Goal: Information Seeking & Learning: Find specific fact

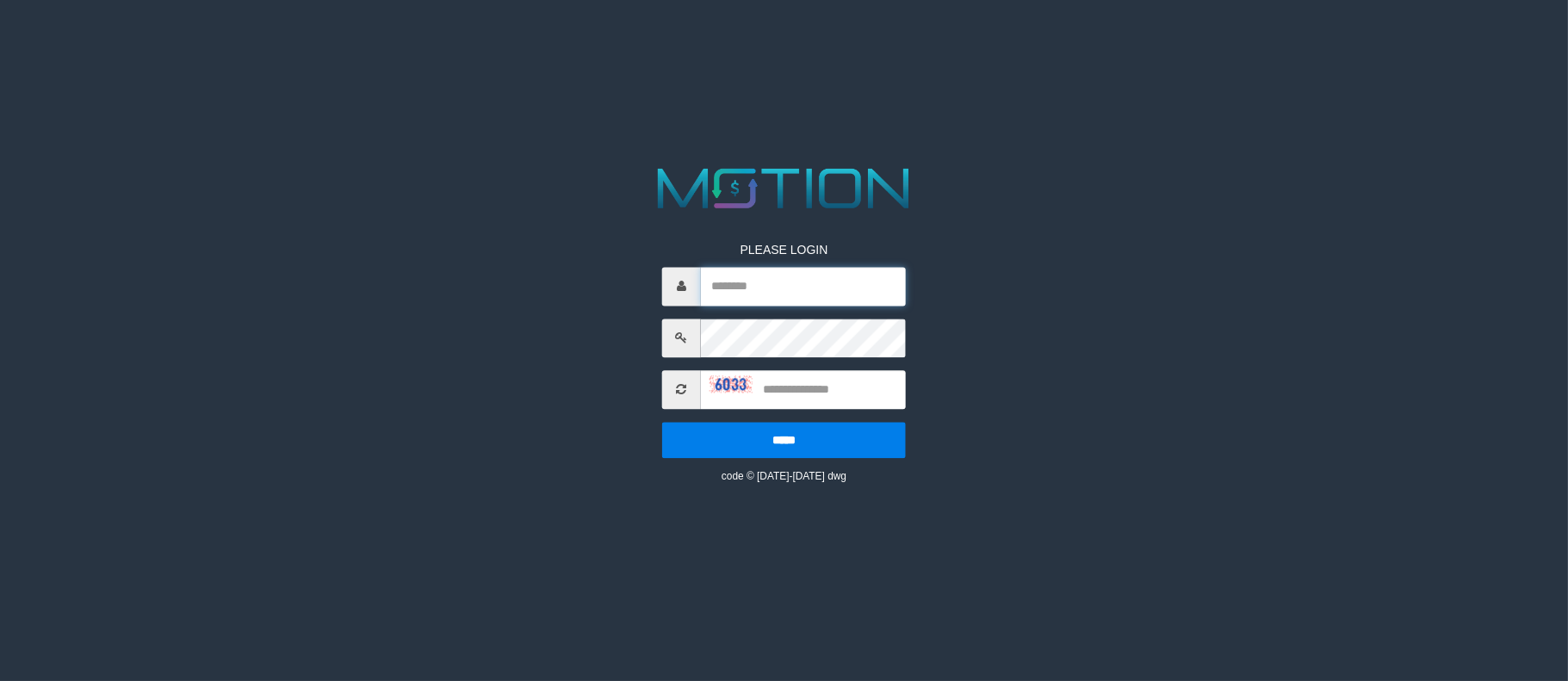
click at [824, 271] on input "text" at bounding box center [803, 286] width 205 height 39
type input "*******"
type input "****"
click at [662, 422] on input "*****" at bounding box center [784, 440] width 244 height 36
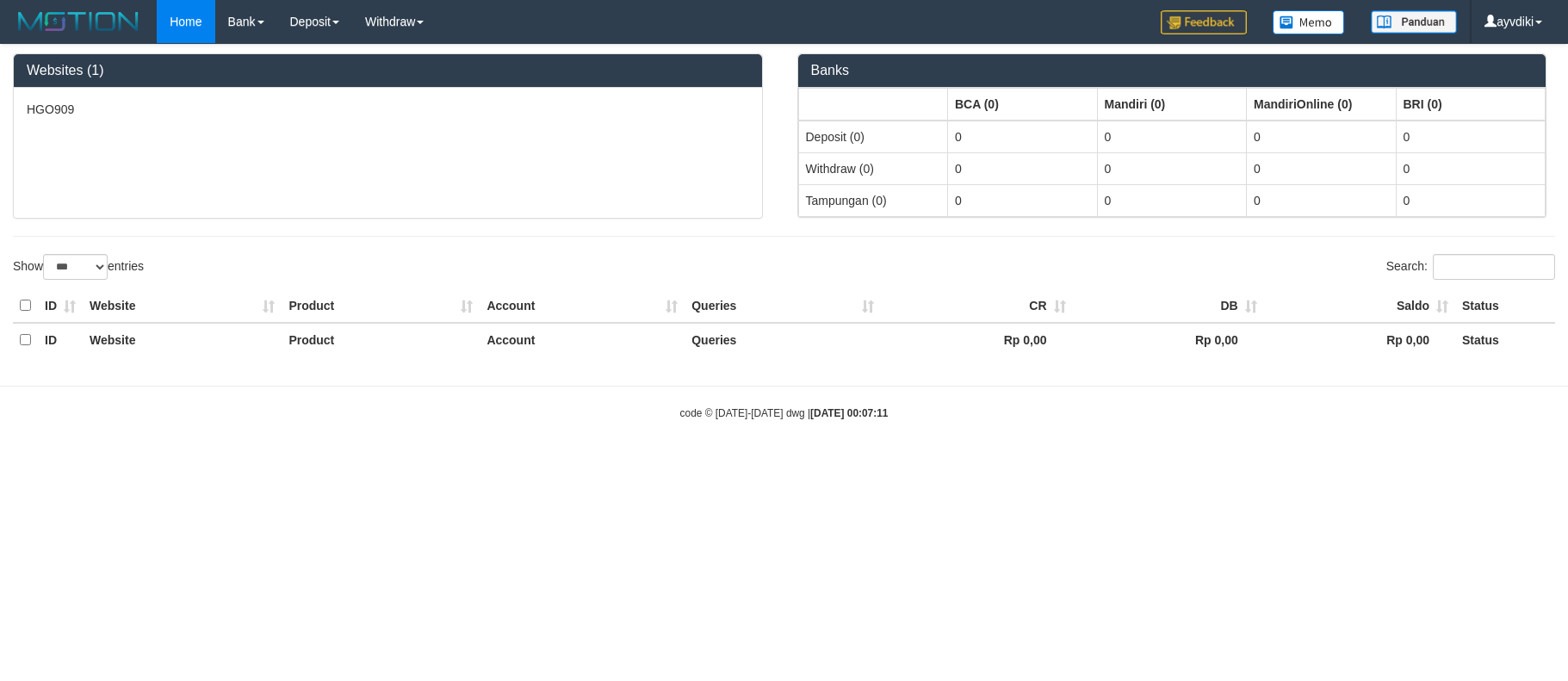
select select "***"
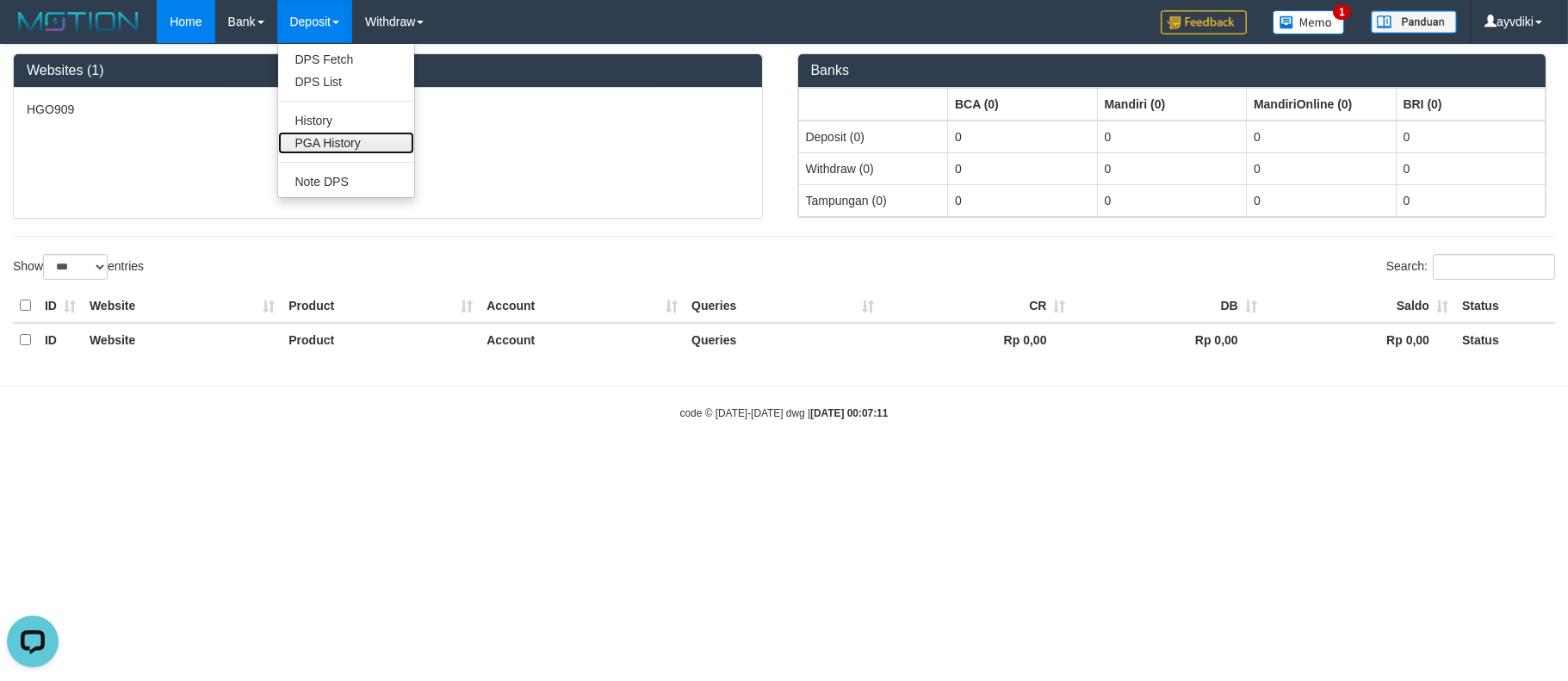
click at [343, 144] on link "PGA History" at bounding box center [346, 143] width 136 height 23
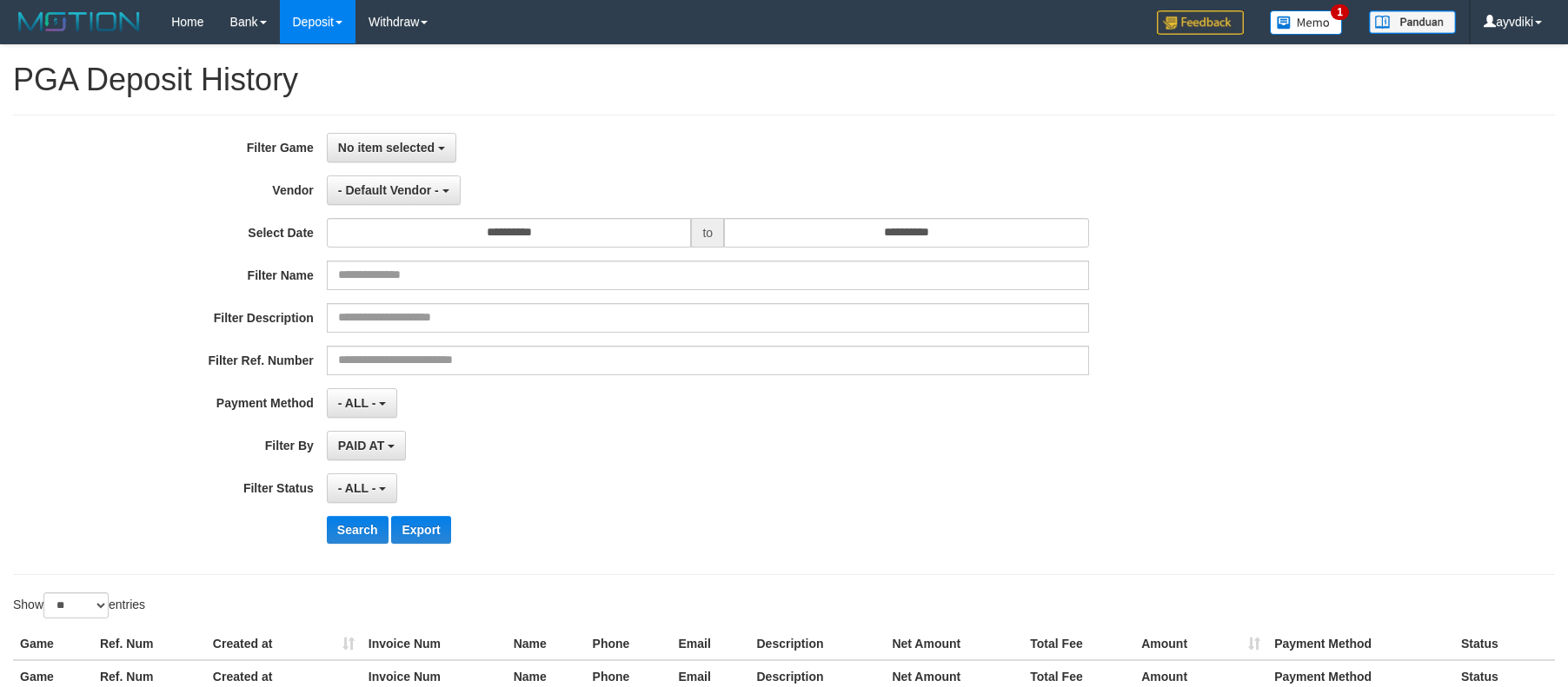
select select
select select "**"
click at [385, 143] on span "No item selected" at bounding box center [386, 147] width 96 height 13
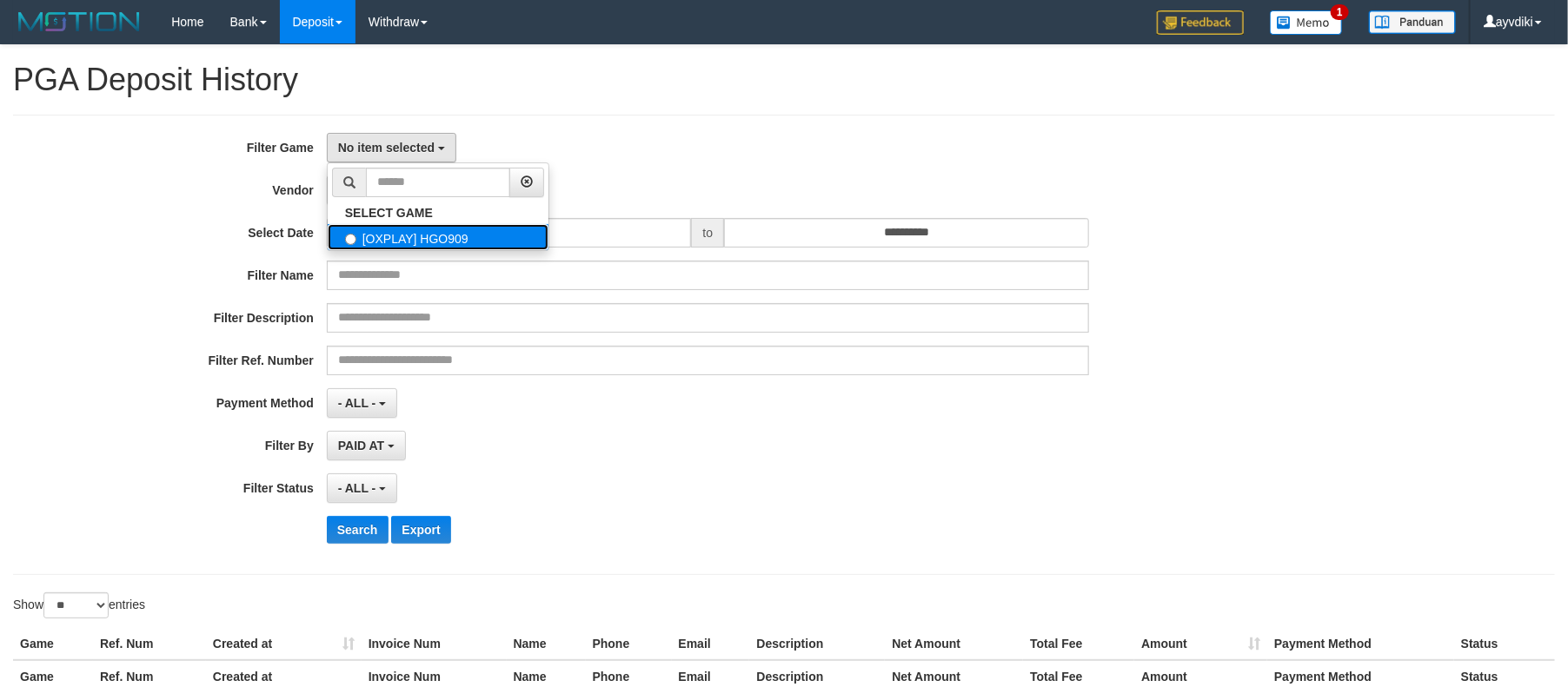
click at [420, 231] on label "[OXPLAY] HGO909" at bounding box center [438, 236] width 221 height 26
select select "***"
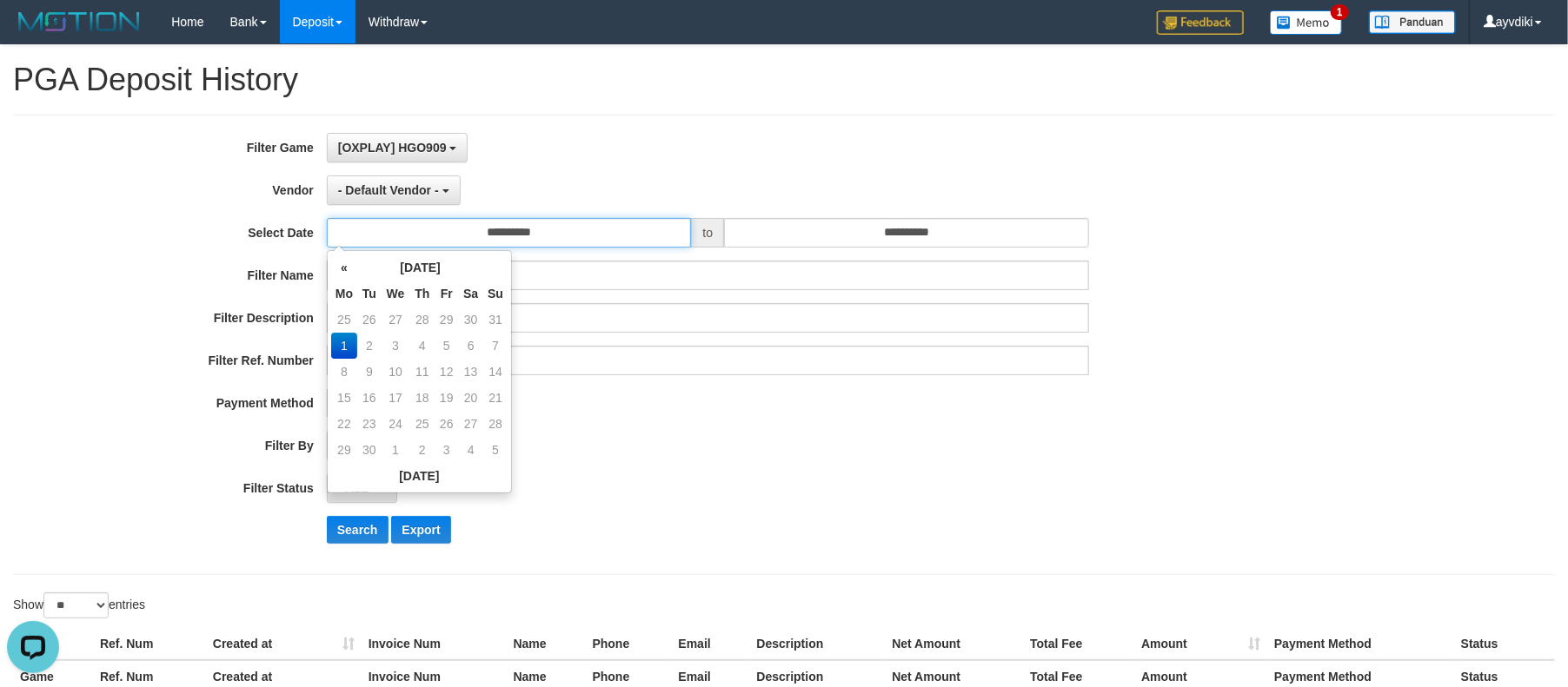
click at [560, 243] on input "**********" at bounding box center [510, 233] width 365 height 30
click at [489, 314] on td "31" at bounding box center [495, 319] width 24 height 26
type input "**********"
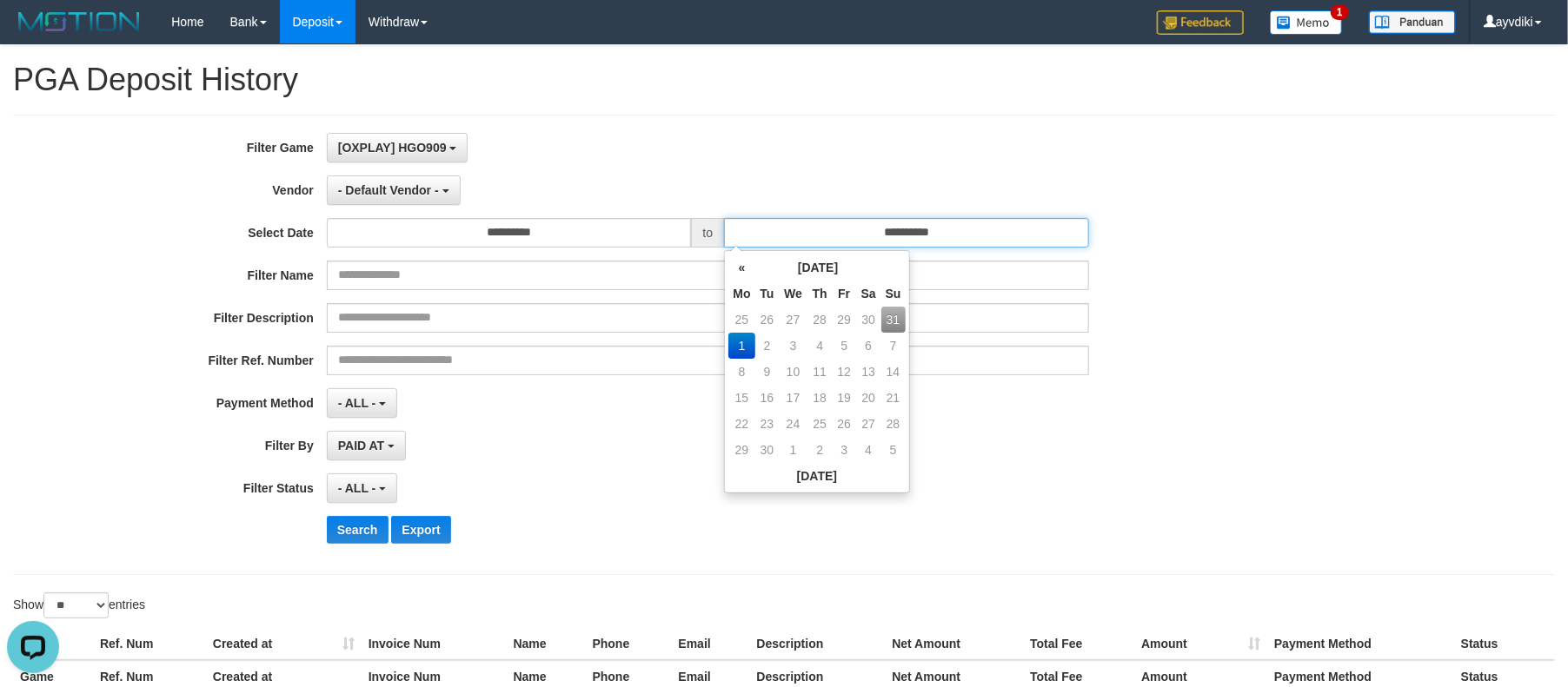
click at [928, 235] on input "**********" at bounding box center [907, 233] width 365 height 30
click at [890, 322] on td "31" at bounding box center [893, 319] width 24 height 26
type input "**********"
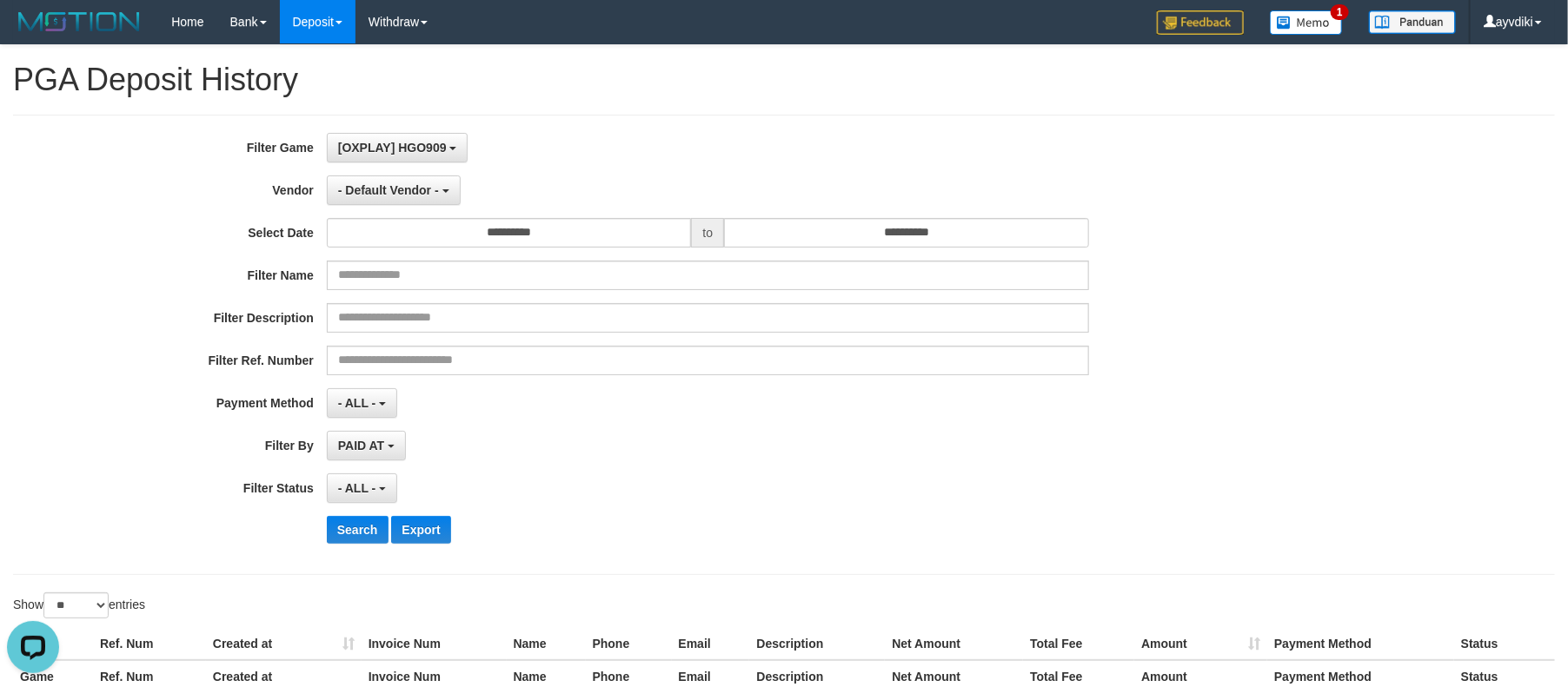
drag, startPoint x: 510, startPoint y: 454, endPoint x: 438, endPoint y: 331, distance: 142.5
click at [510, 455] on div "PAID AT PAID AT CREATED AT" at bounding box center [708, 445] width 762 height 30
click at [428, 217] on div "**********" at bounding box center [653, 344] width 1307 height 424
drag, startPoint x: 424, startPoint y: 200, endPoint x: 414, endPoint y: 188, distance: 15.6
click at [423, 200] on button "- Default Vendor -" at bounding box center [393, 190] width 134 height 30
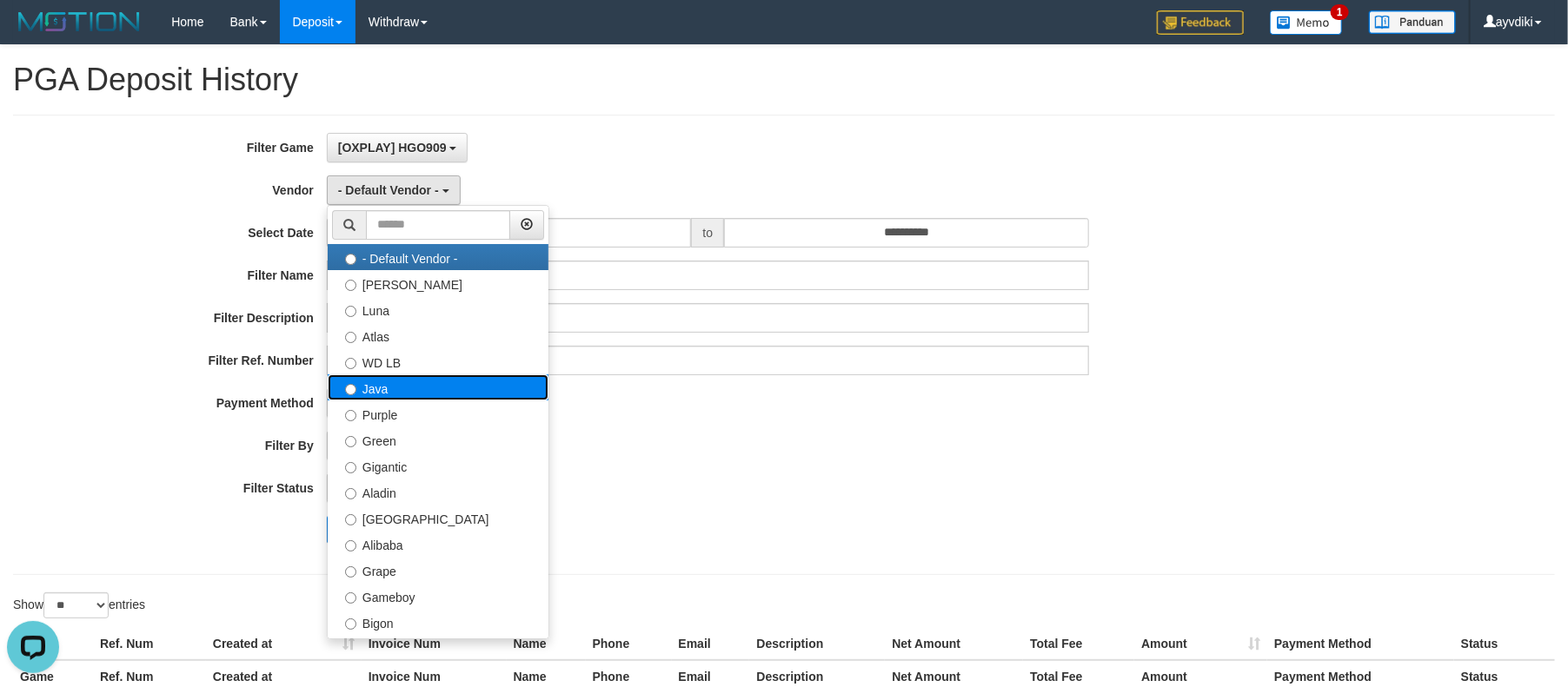
click at [449, 384] on label "Java" at bounding box center [438, 387] width 221 height 26
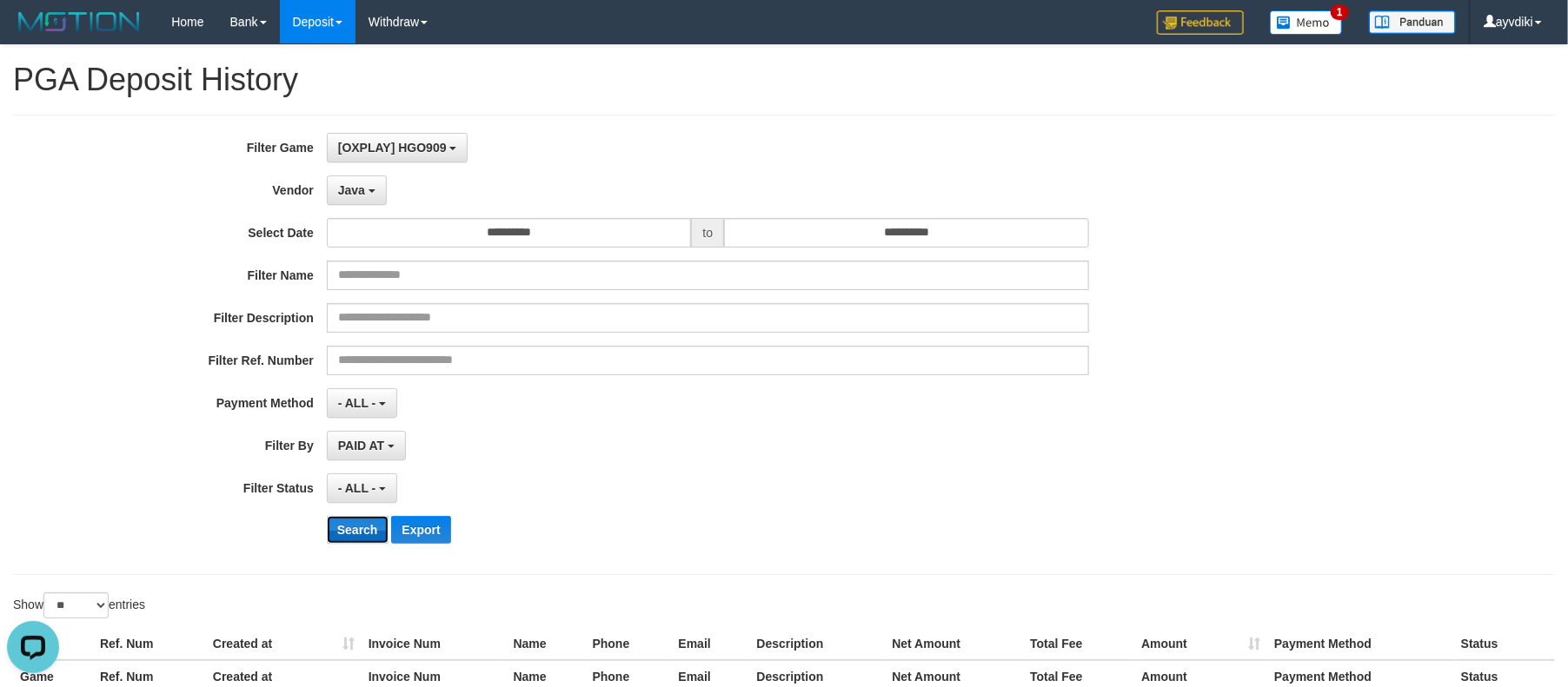
click at [352, 534] on button "Search" at bounding box center [358, 529] width 62 height 28
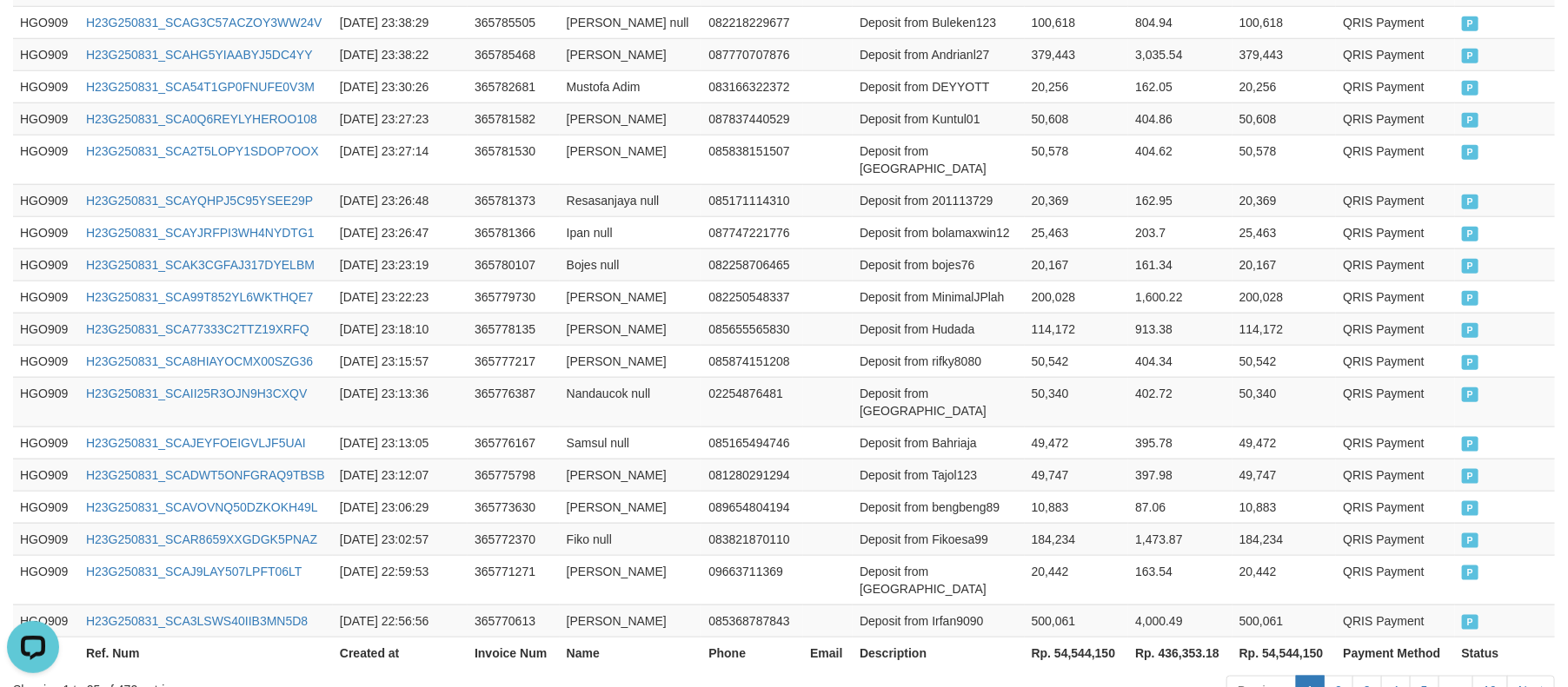
scroll to position [950, 0]
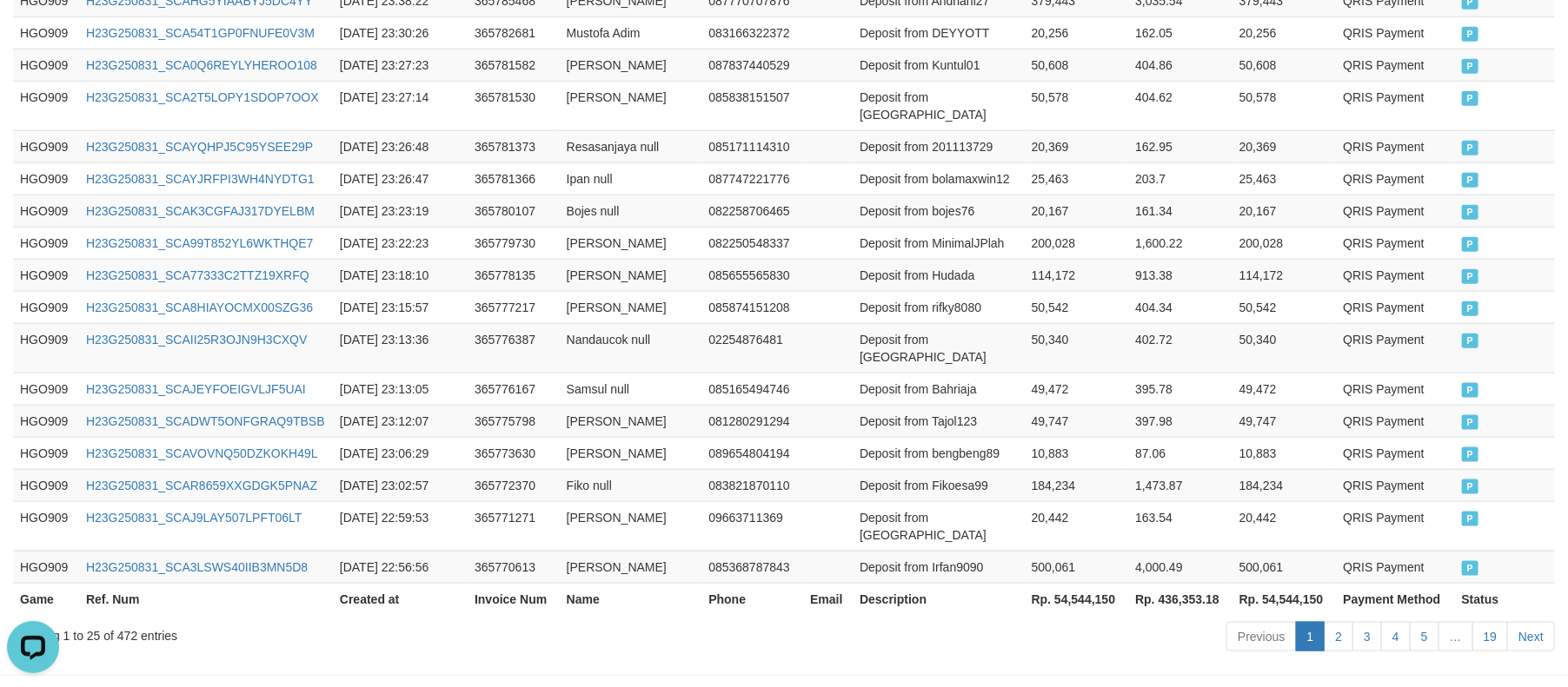
click at [1081, 583] on th "Rp. 54,544,150" at bounding box center [1077, 599] width 104 height 32
click at [1089, 583] on th "Rp. 54,544,150" at bounding box center [1077, 599] width 104 height 32
copy th "54,544,150"
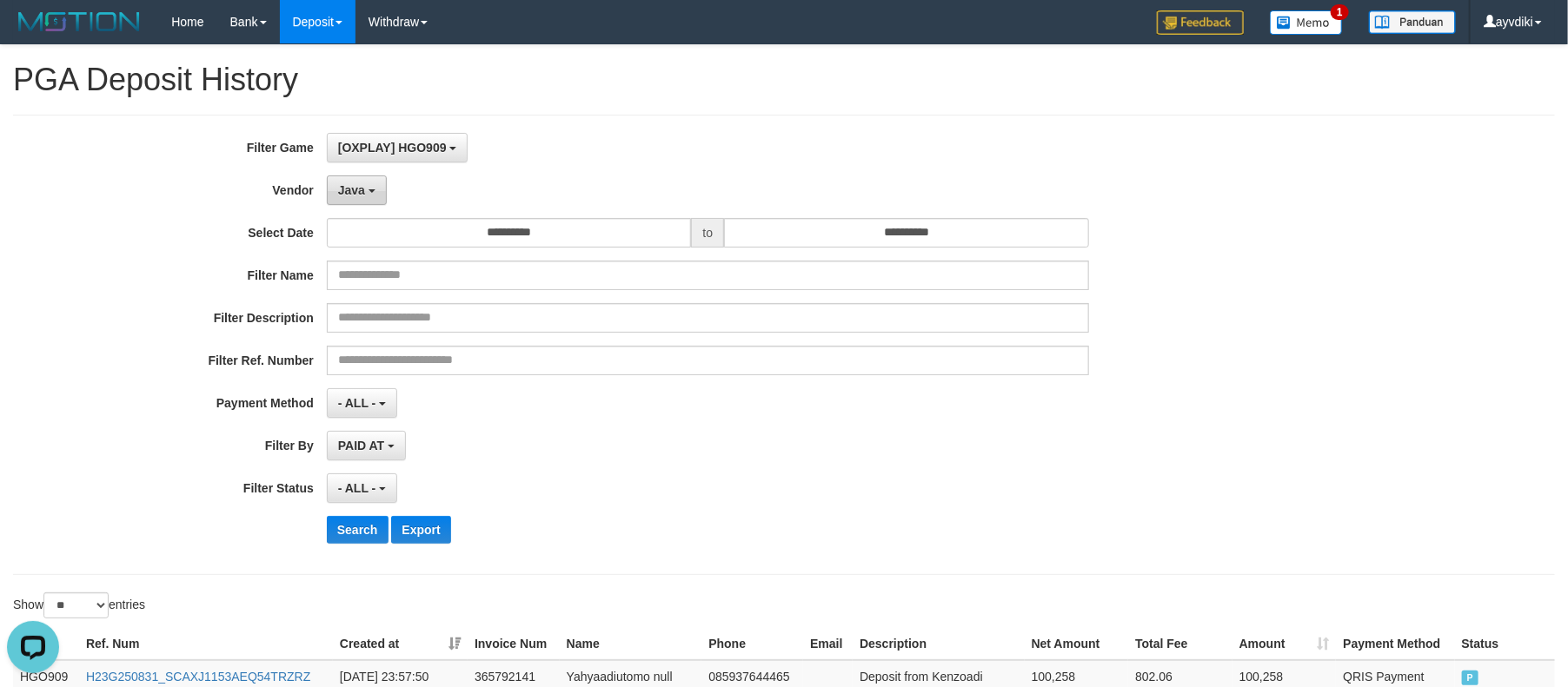
click at [368, 189] on b "button" at bounding box center [371, 191] width 7 height 4
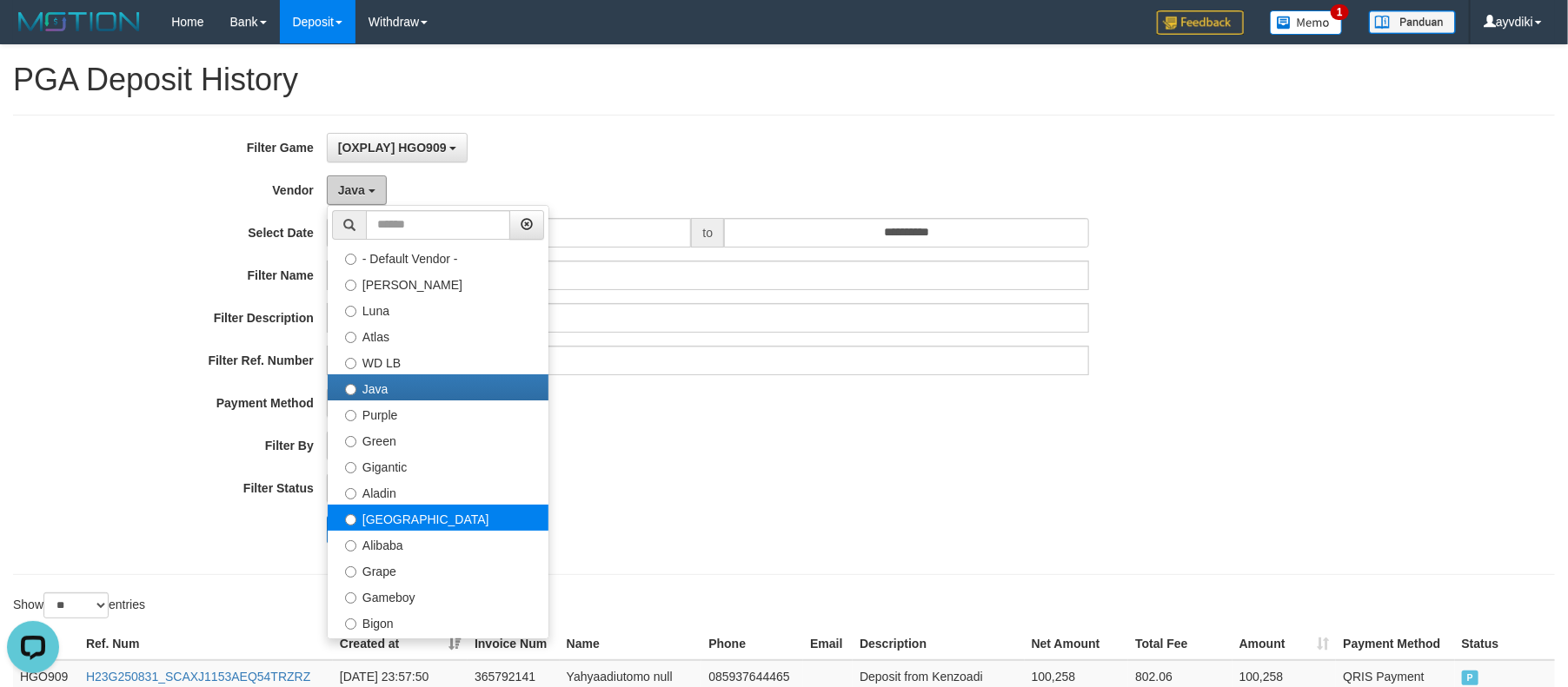
scroll to position [289, 0]
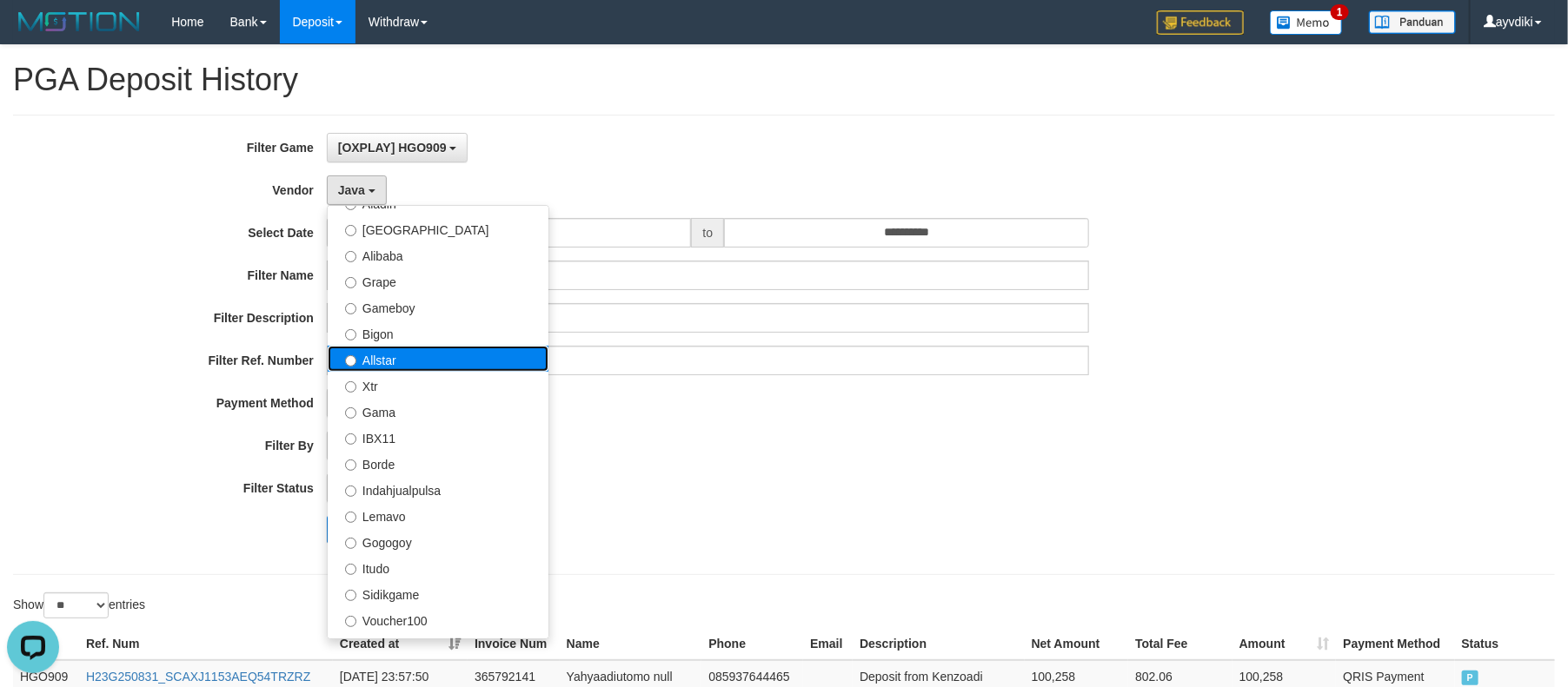
click at [433, 354] on label "Allstar" at bounding box center [438, 358] width 221 height 26
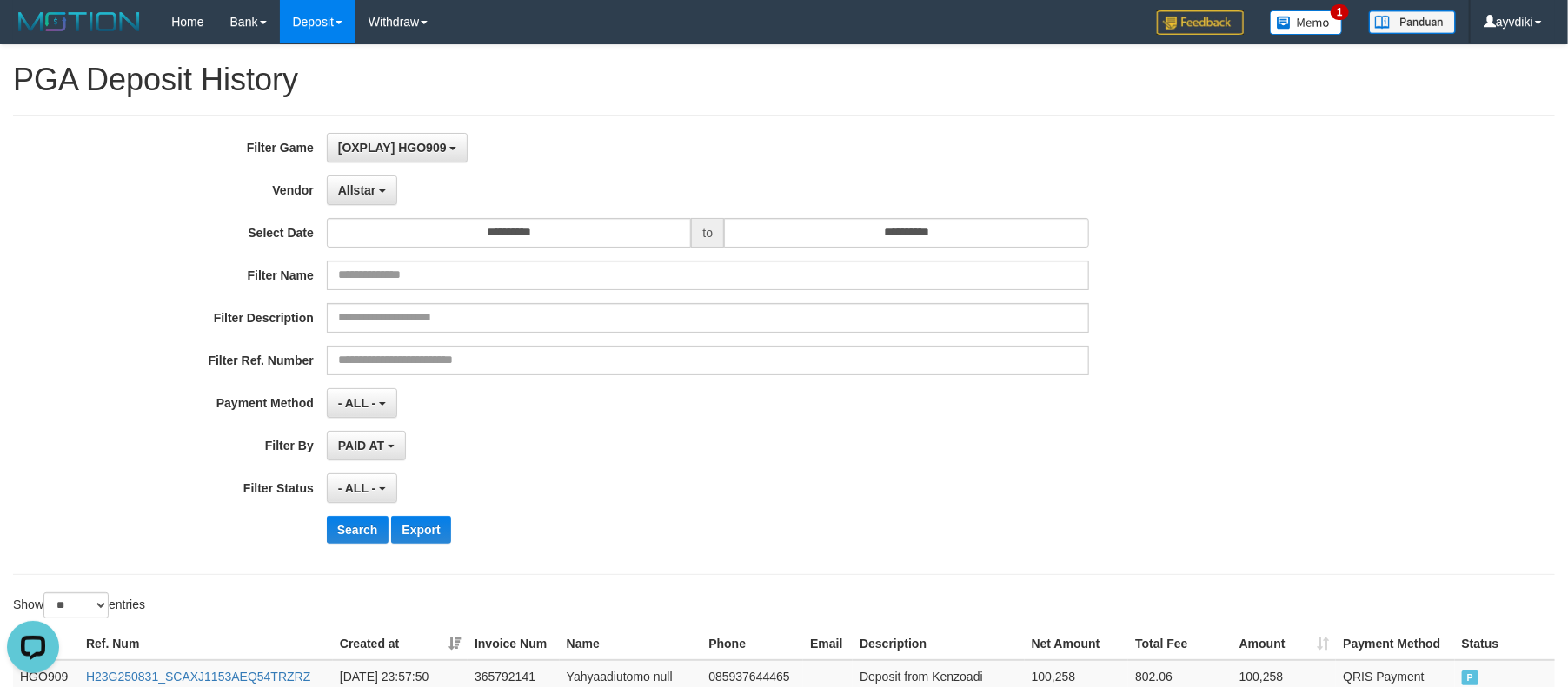
click at [363, 545] on div "**********" at bounding box center [653, 344] width 1307 height 424
click at [357, 530] on button "Search" at bounding box center [358, 529] width 62 height 28
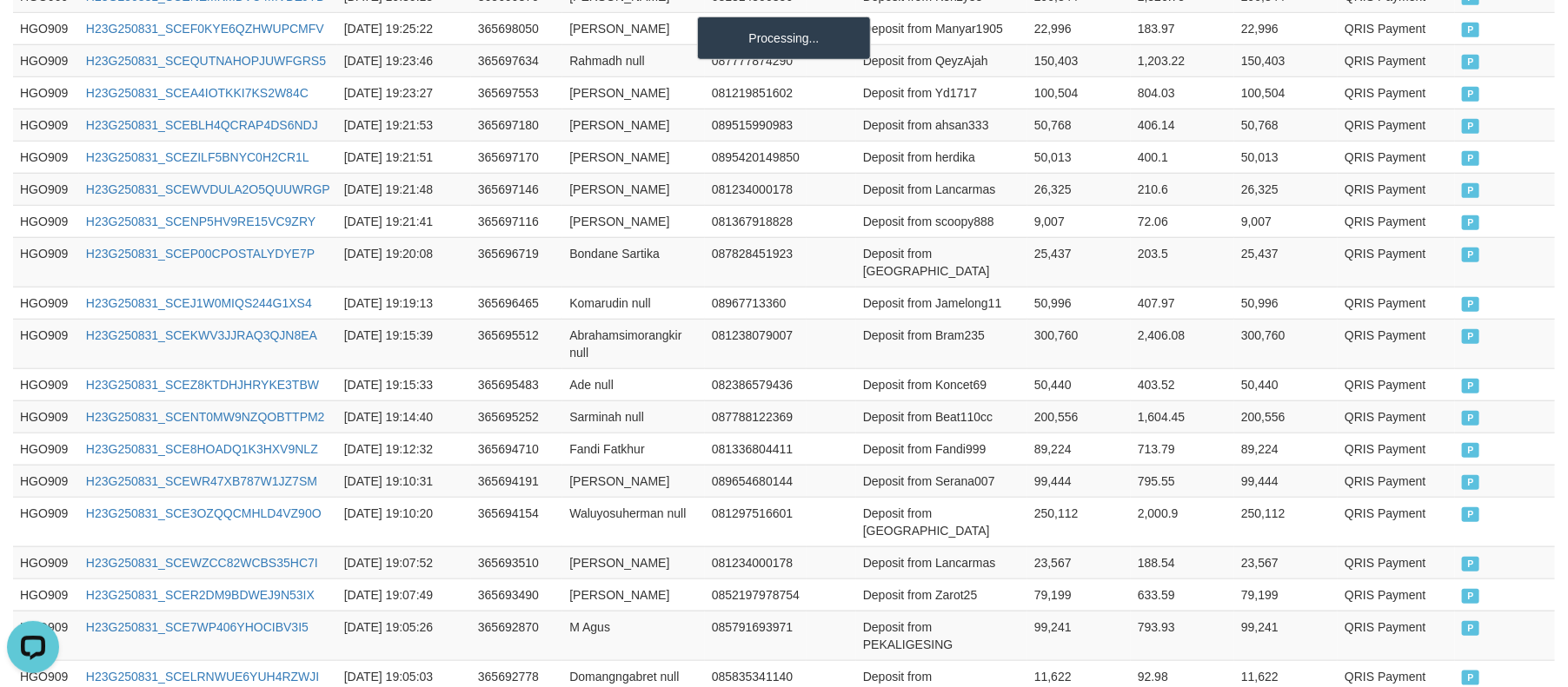
scroll to position [1002, 0]
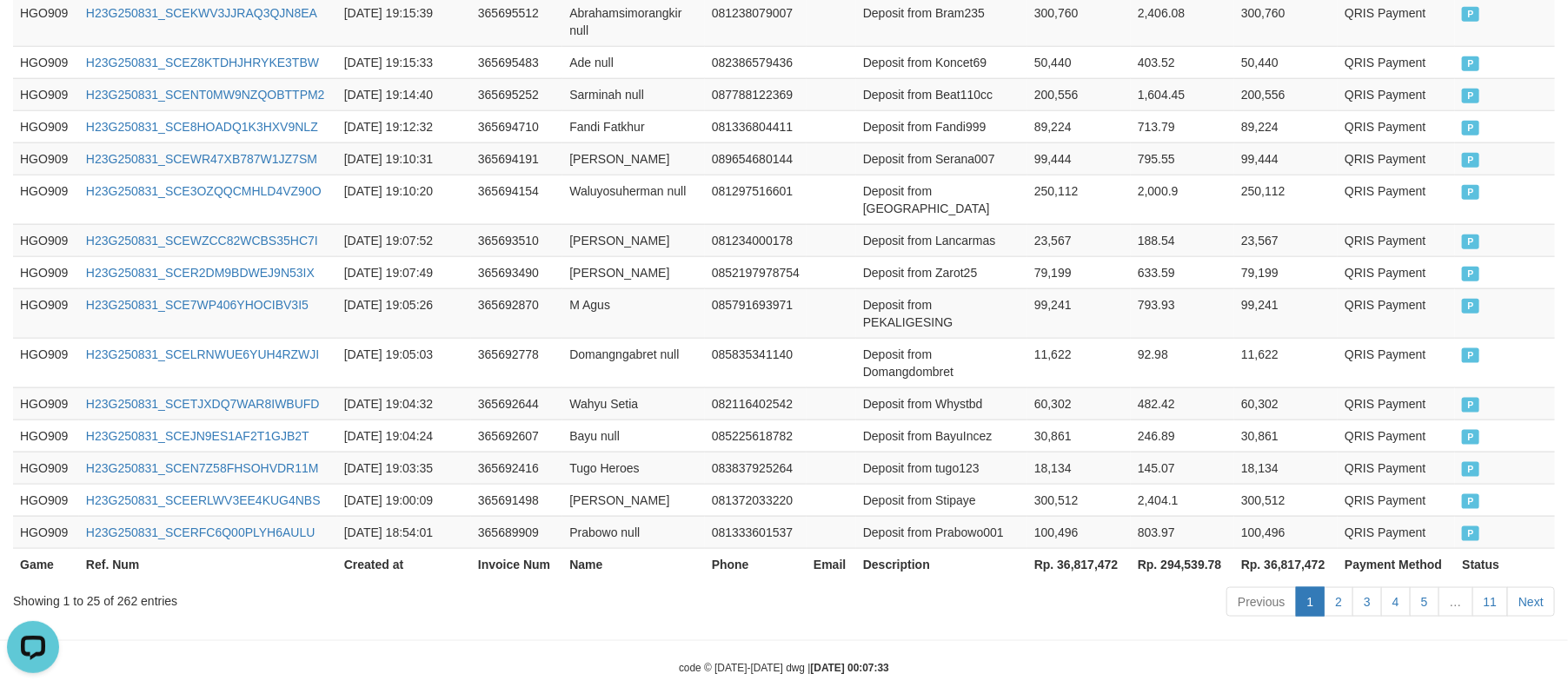
click at [1071, 548] on th "Rp. 36,817,472" at bounding box center [1079, 563] width 104 height 32
copy th "36,817,472"
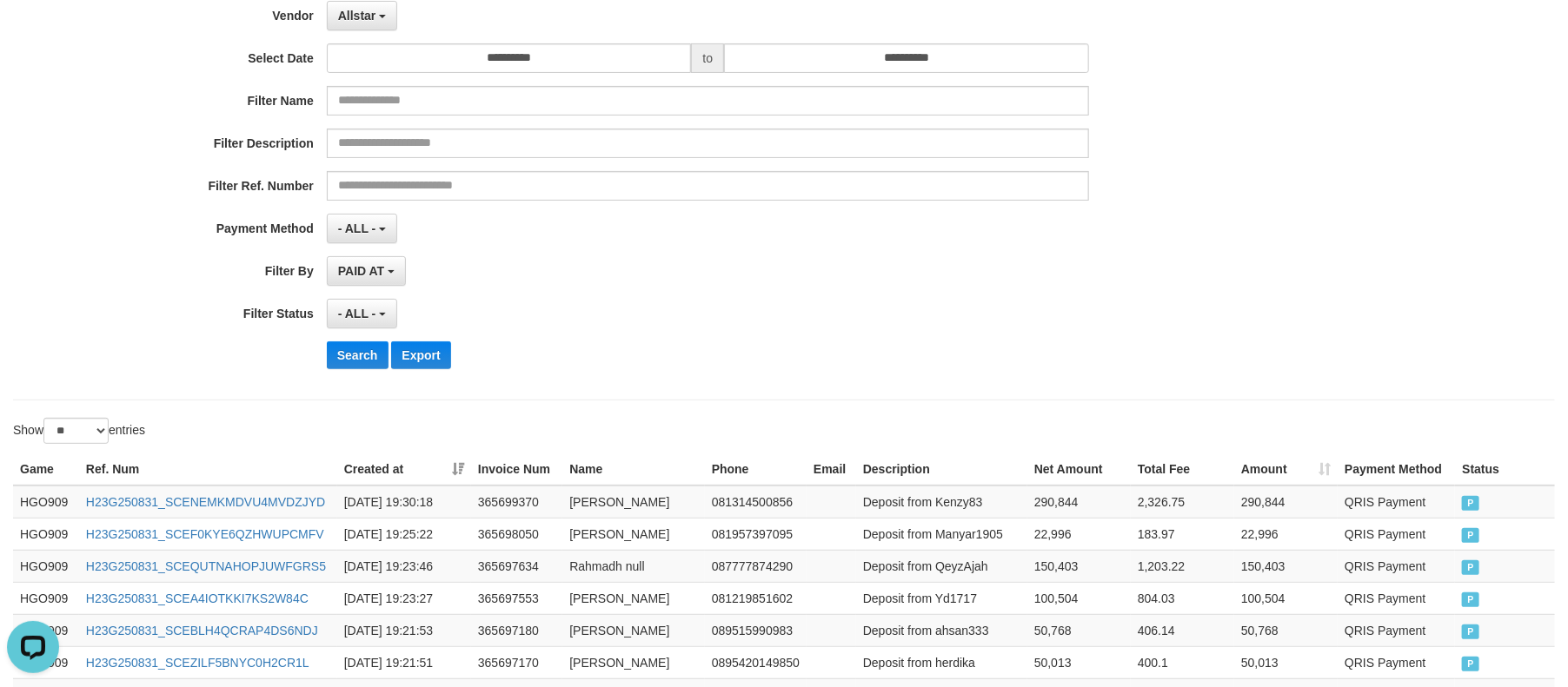
scroll to position [0, 0]
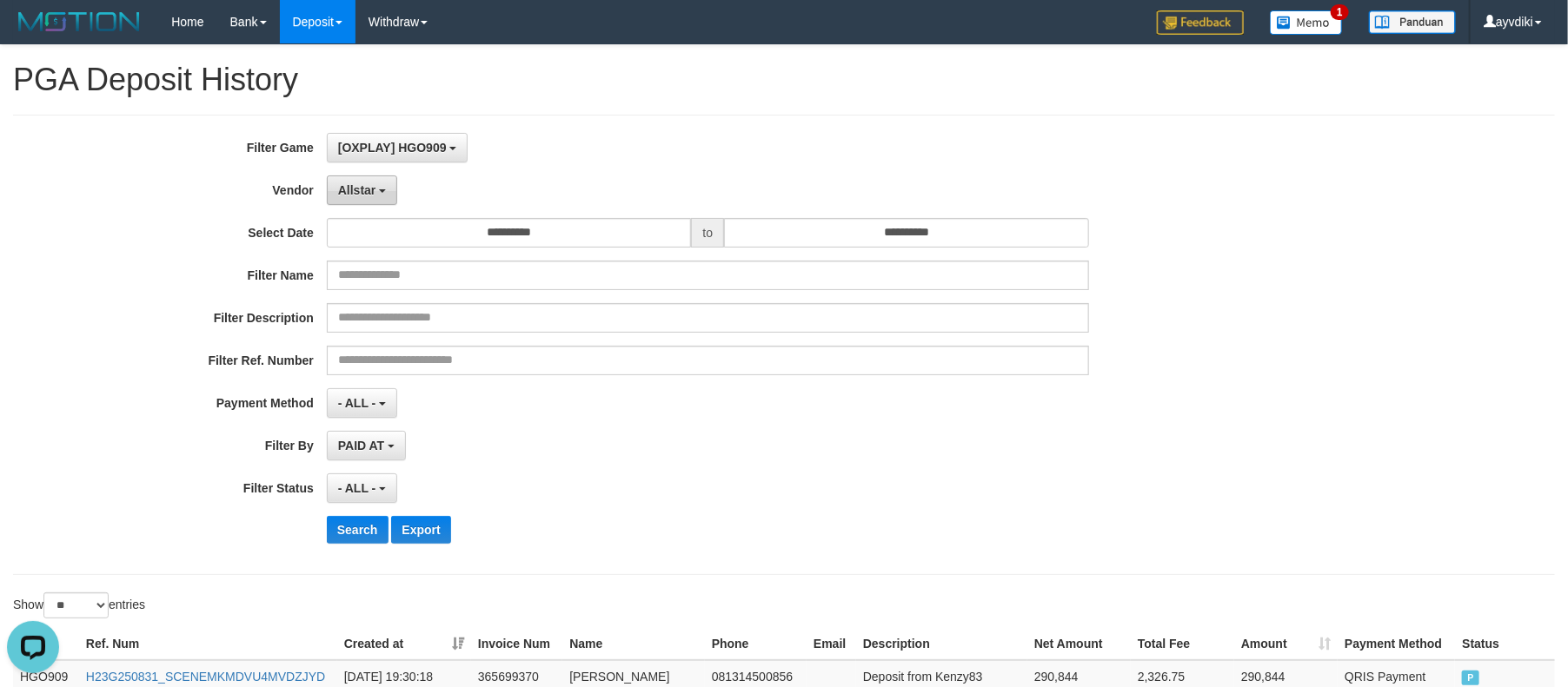
click at [363, 196] on button "Allstar" at bounding box center [361, 190] width 70 height 30
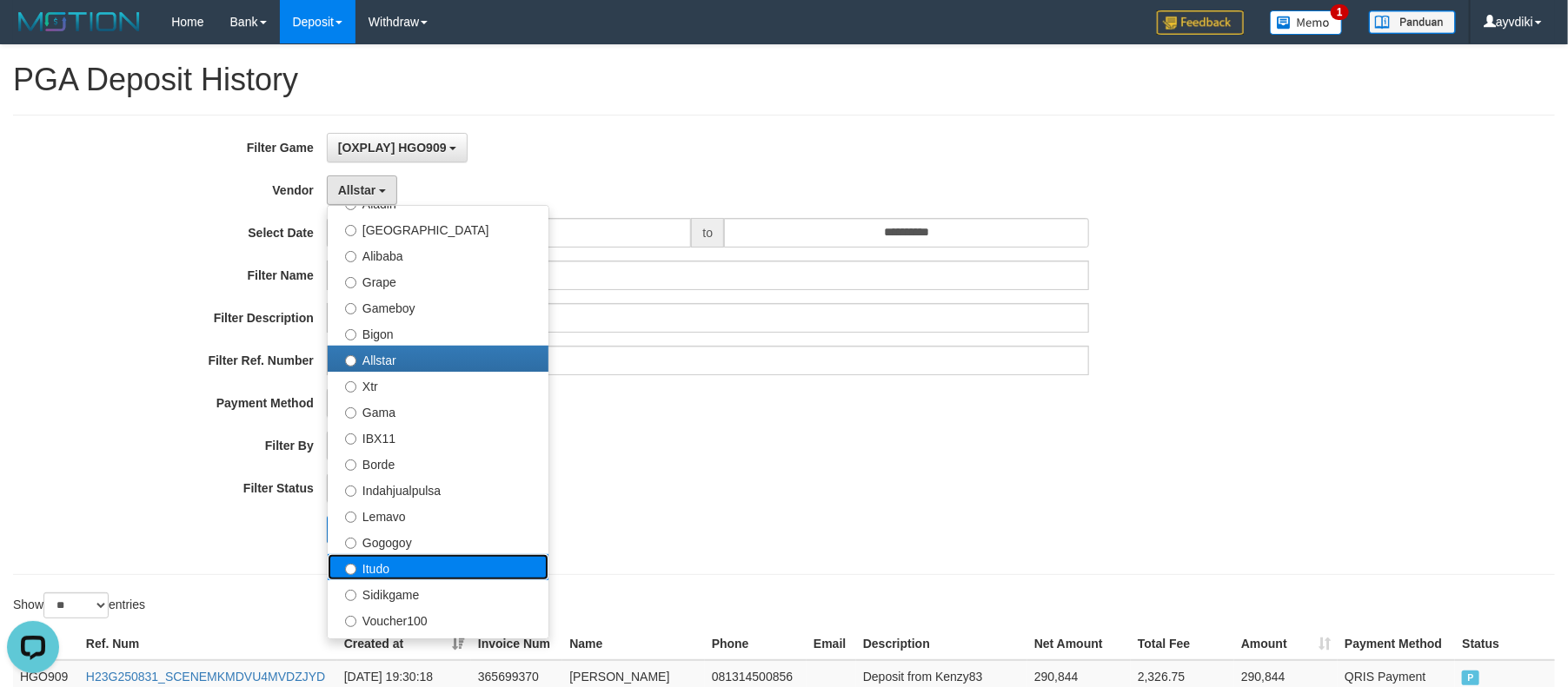
click at [438, 565] on label "Itudo" at bounding box center [438, 567] width 221 height 26
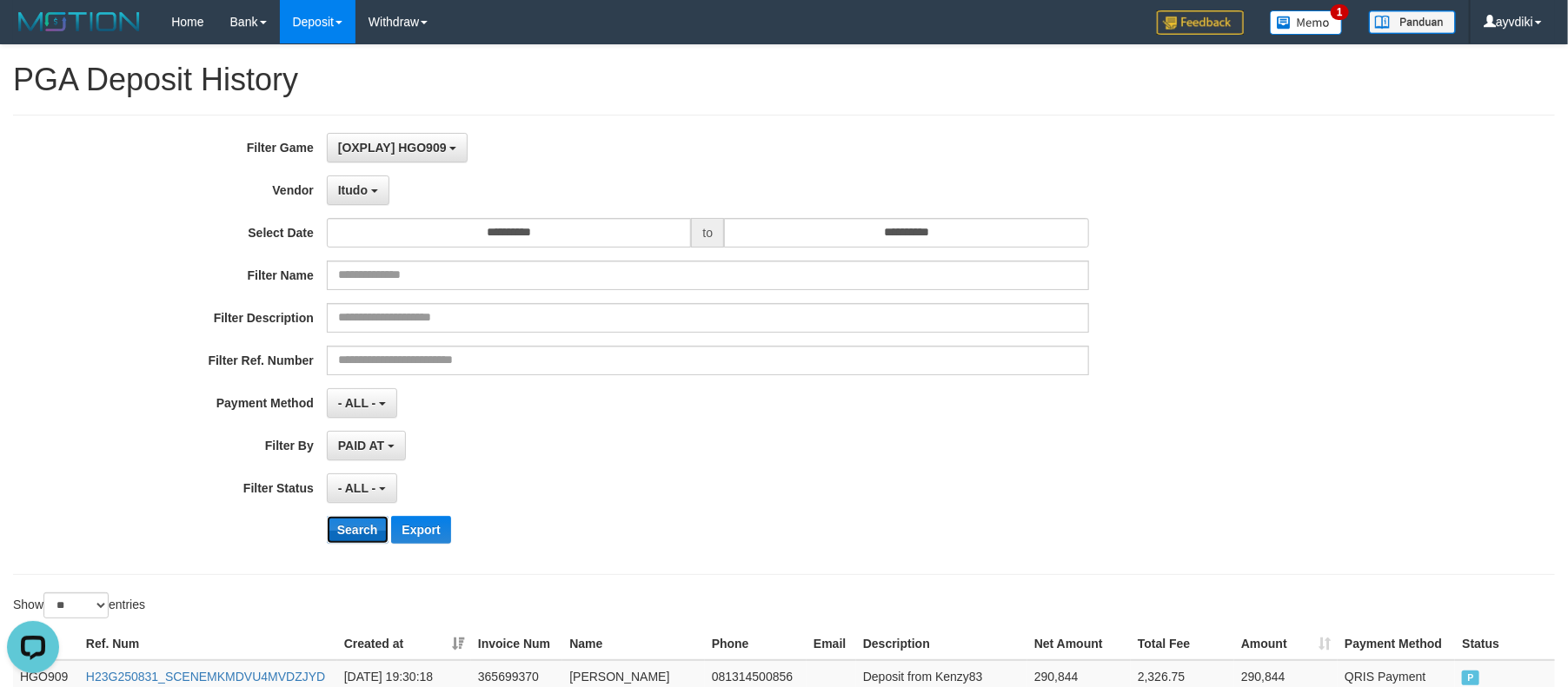
click at [351, 530] on button "Search" at bounding box center [358, 529] width 62 height 28
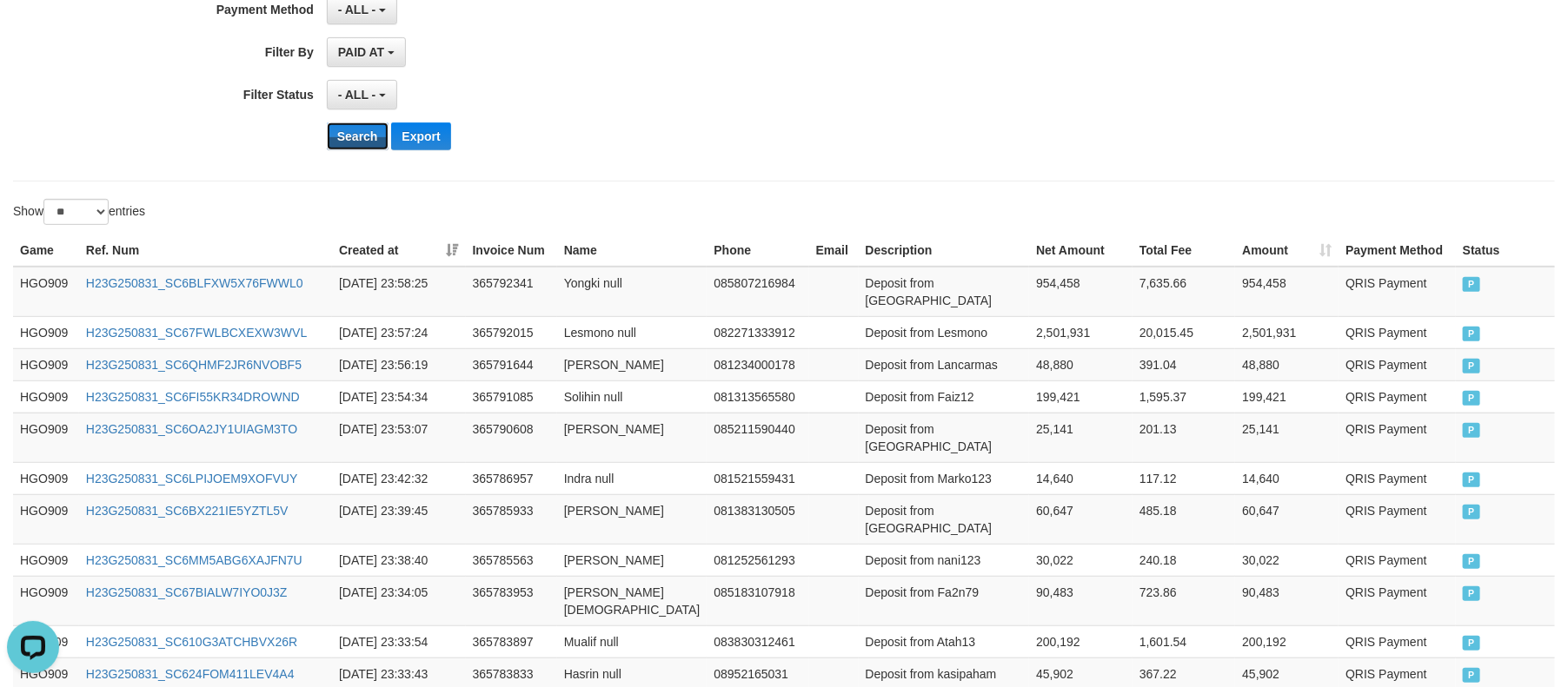
scroll to position [968, 0]
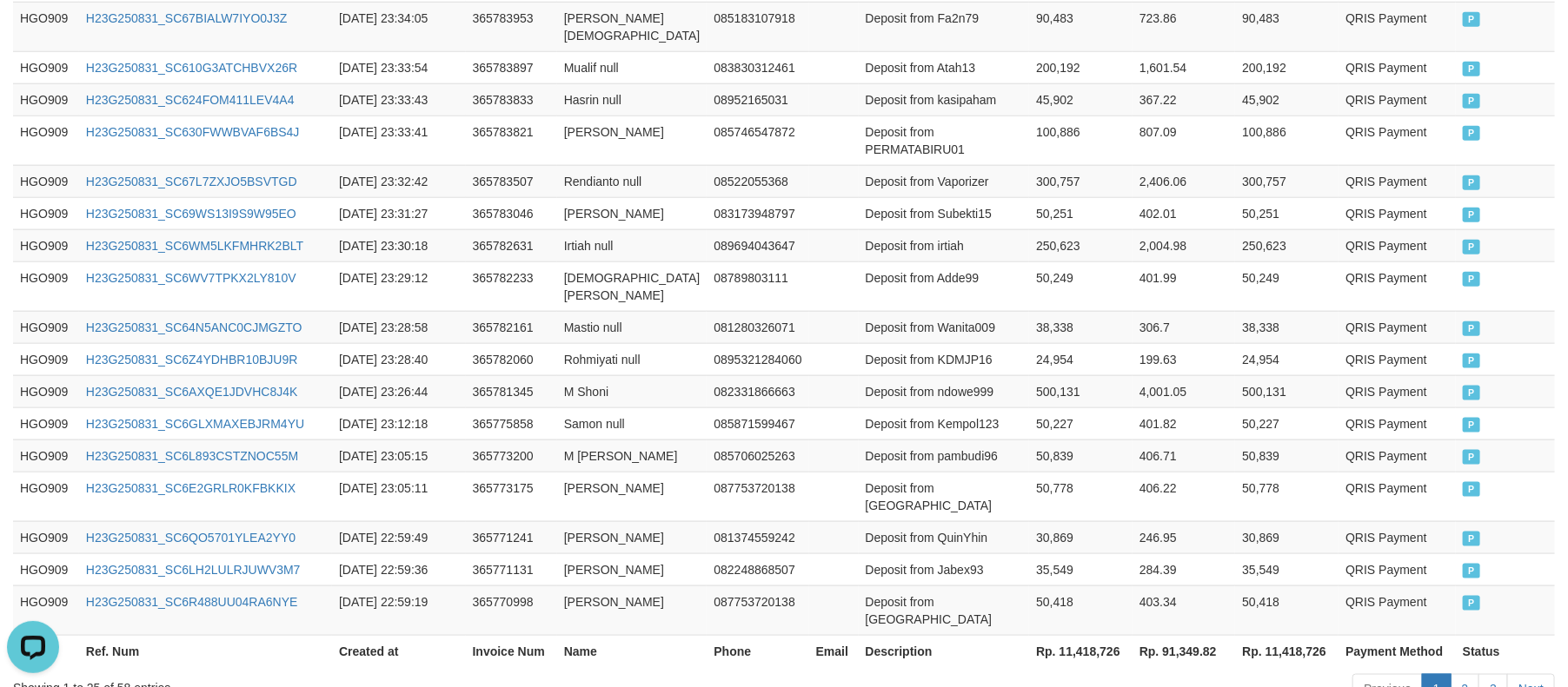
click at [1087, 635] on th "Rp. 11,418,726" at bounding box center [1081, 650] width 104 height 32
copy th "11,418,726"
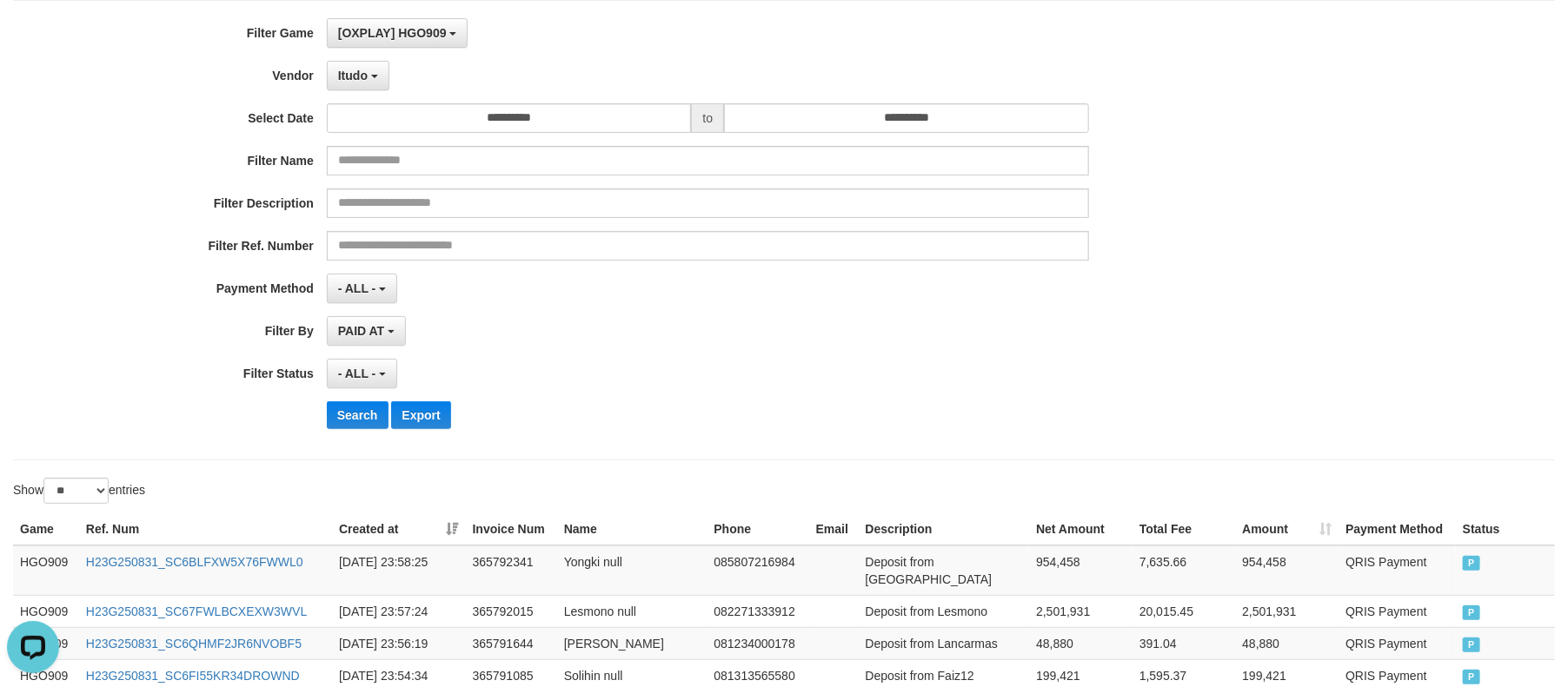
scroll to position [0, 0]
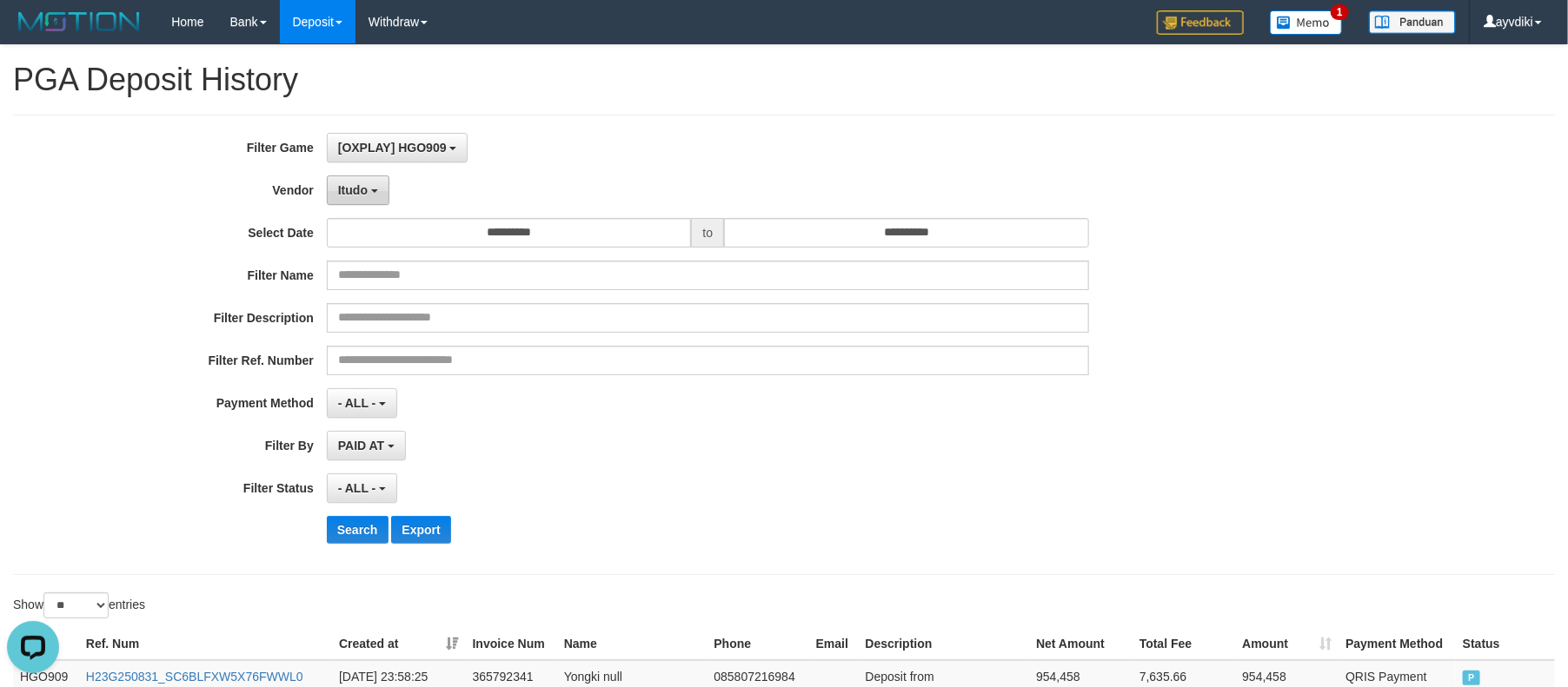
click at [336, 180] on button "Itudo" at bounding box center [358, 190] width 62 height 30
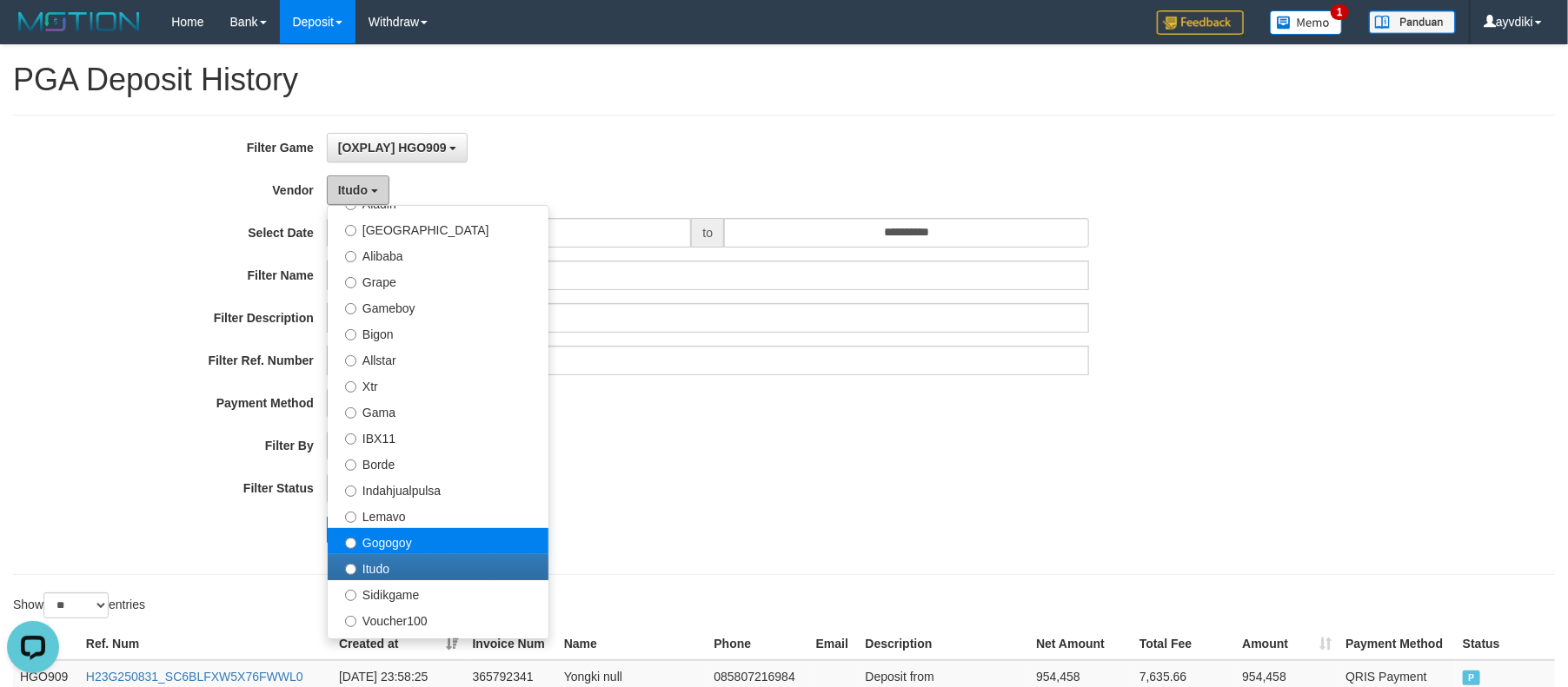
scroll to position [568, 0]
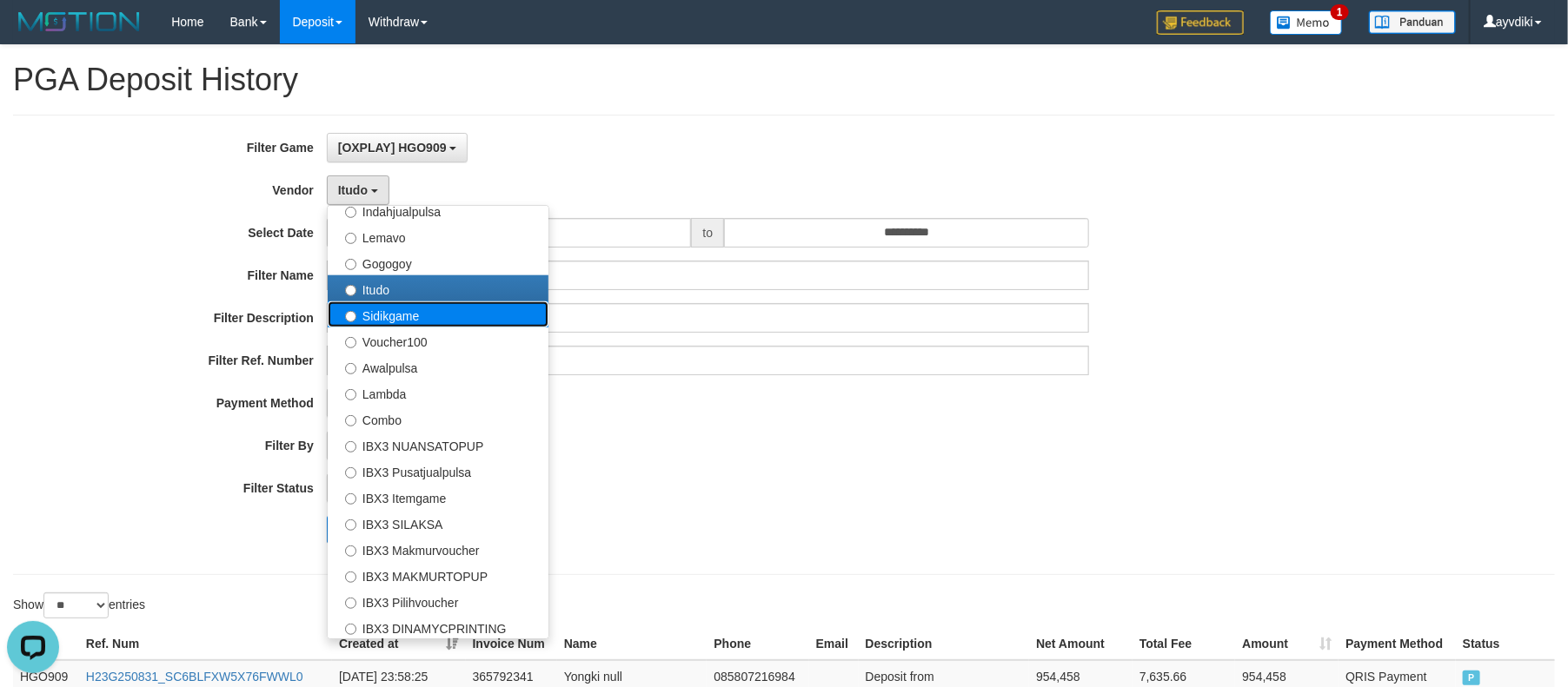
click at [438, 319] on label "Sidikgame" at bounding box center [438, 314] width 221 height 26
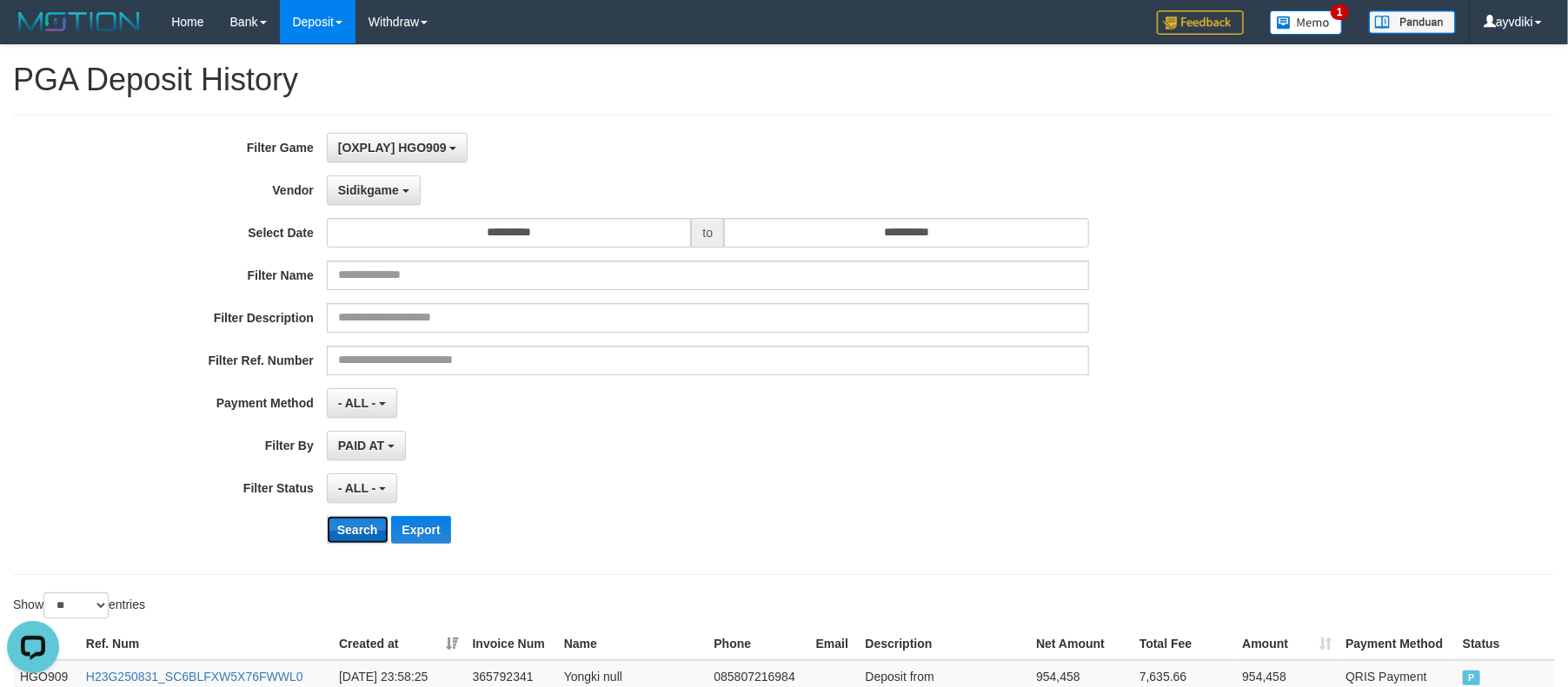
click at [336, 528] on button "Search" at bounding box center [358, 529] width 62 height 28
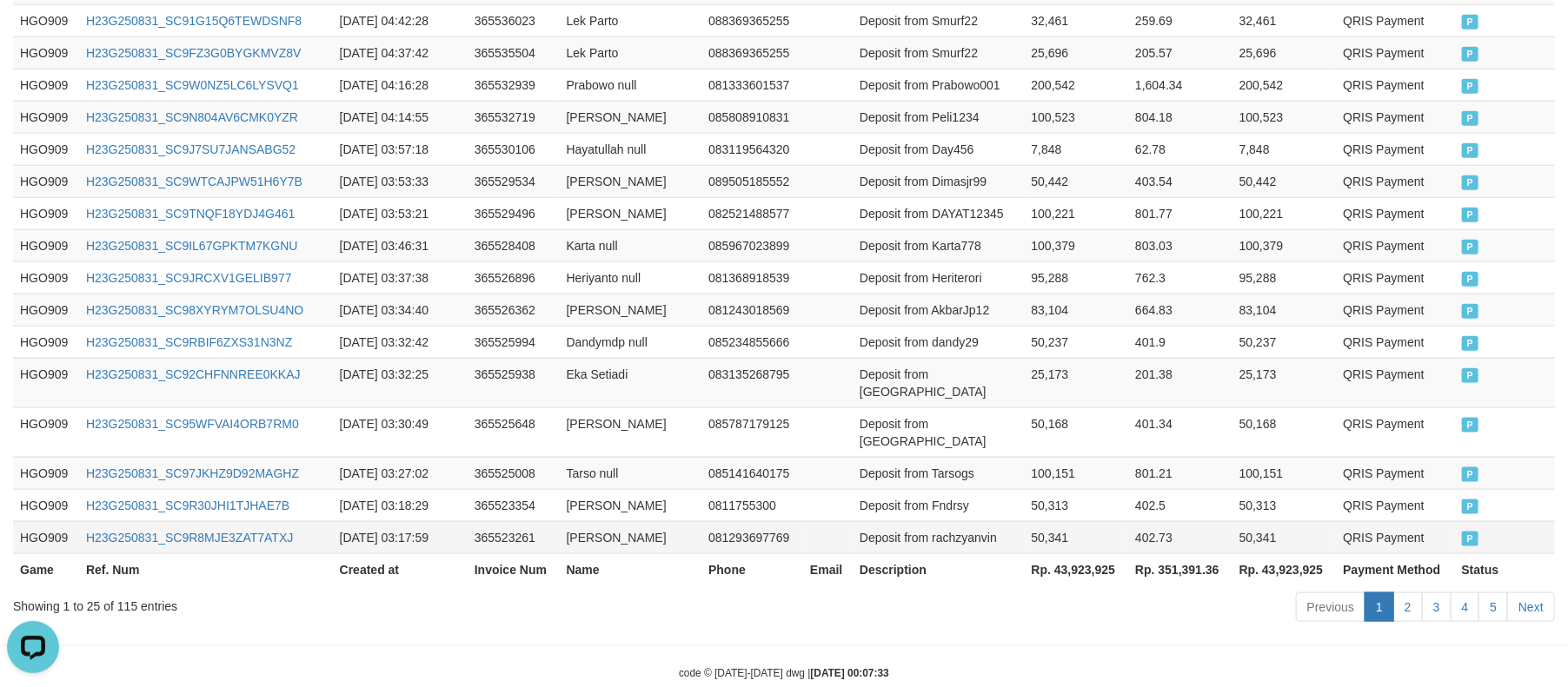
scroll to position [950, 0]
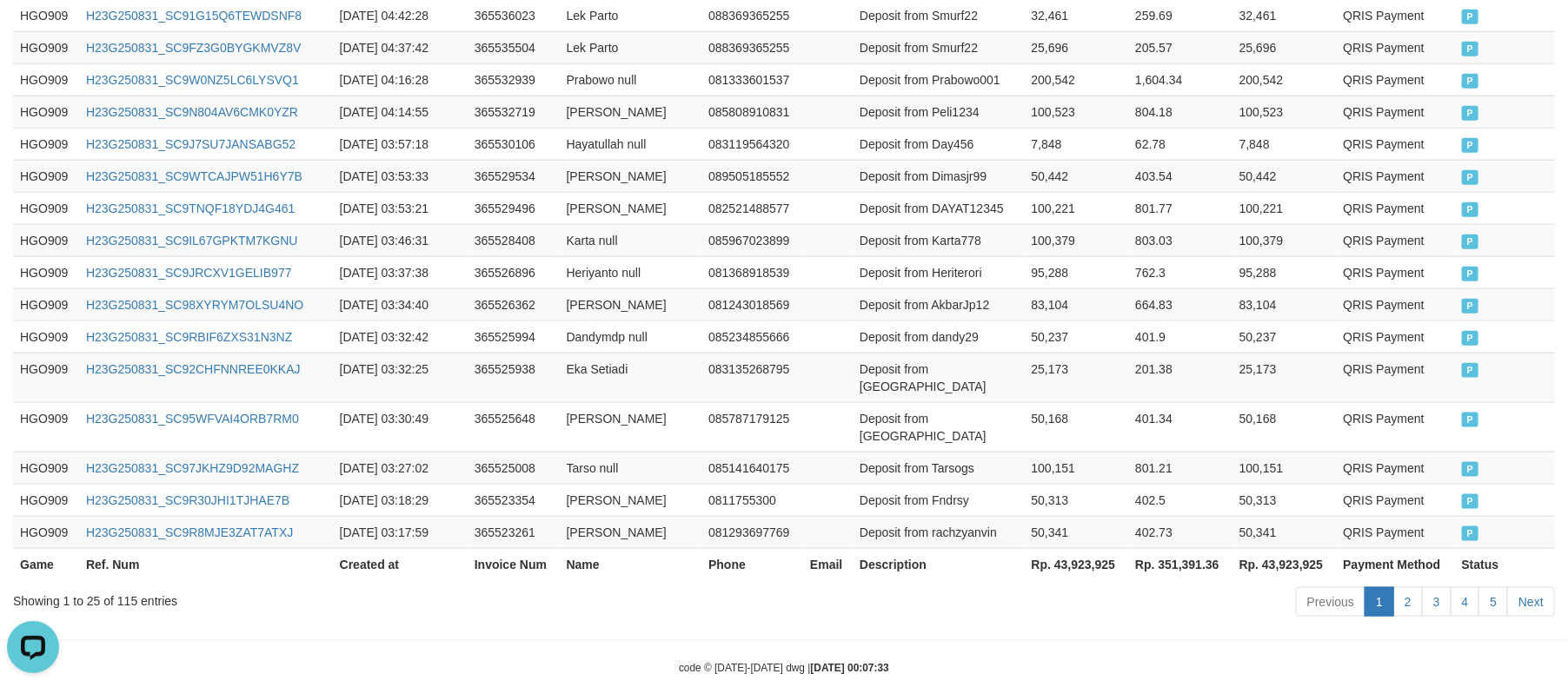
click at [1099, 548] on th "Rp. 43,923,925" at bounding box center [1077, 563] width 104 height 32
copy th "43,923,925"
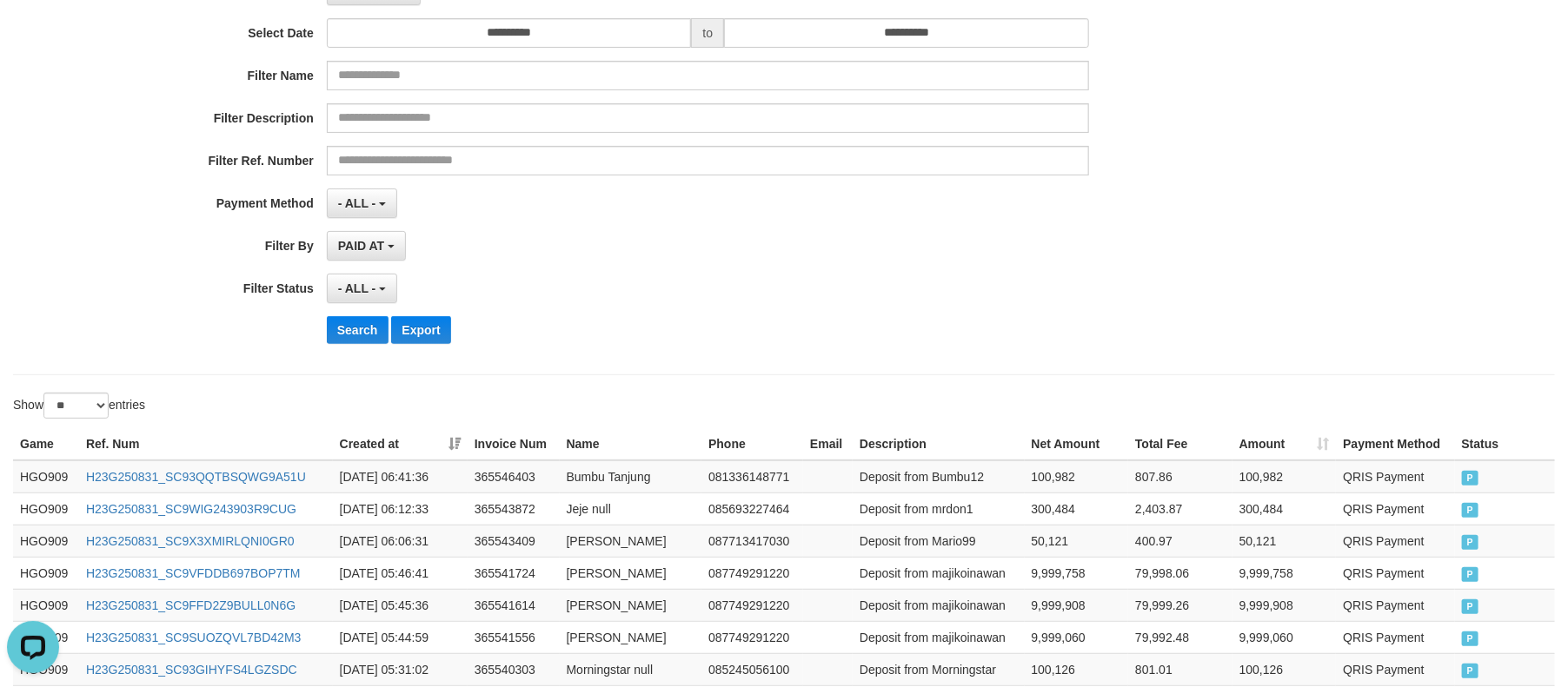
scroll to position [0, 0]
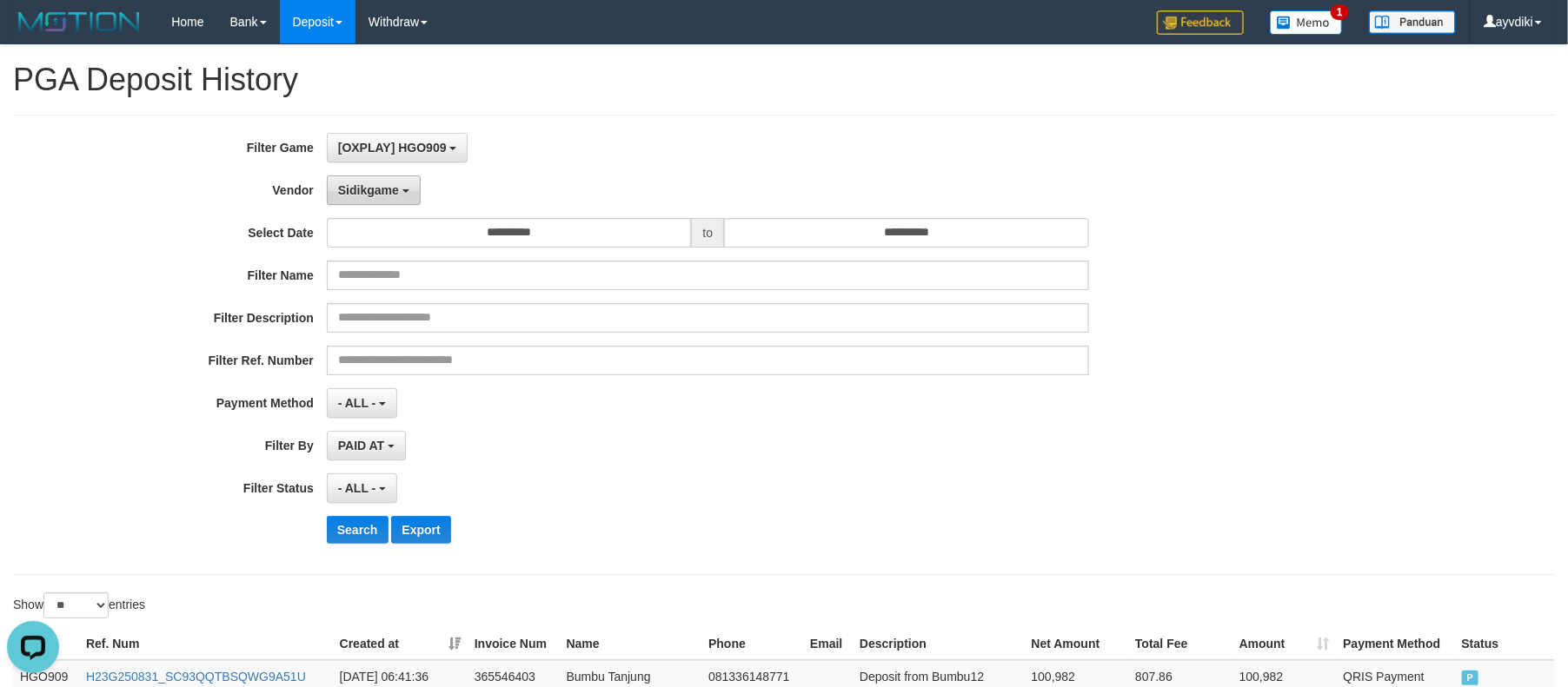
click at [397, 191] on span "Sidikgame" at bounding box center [368, 190] width 61 height 13
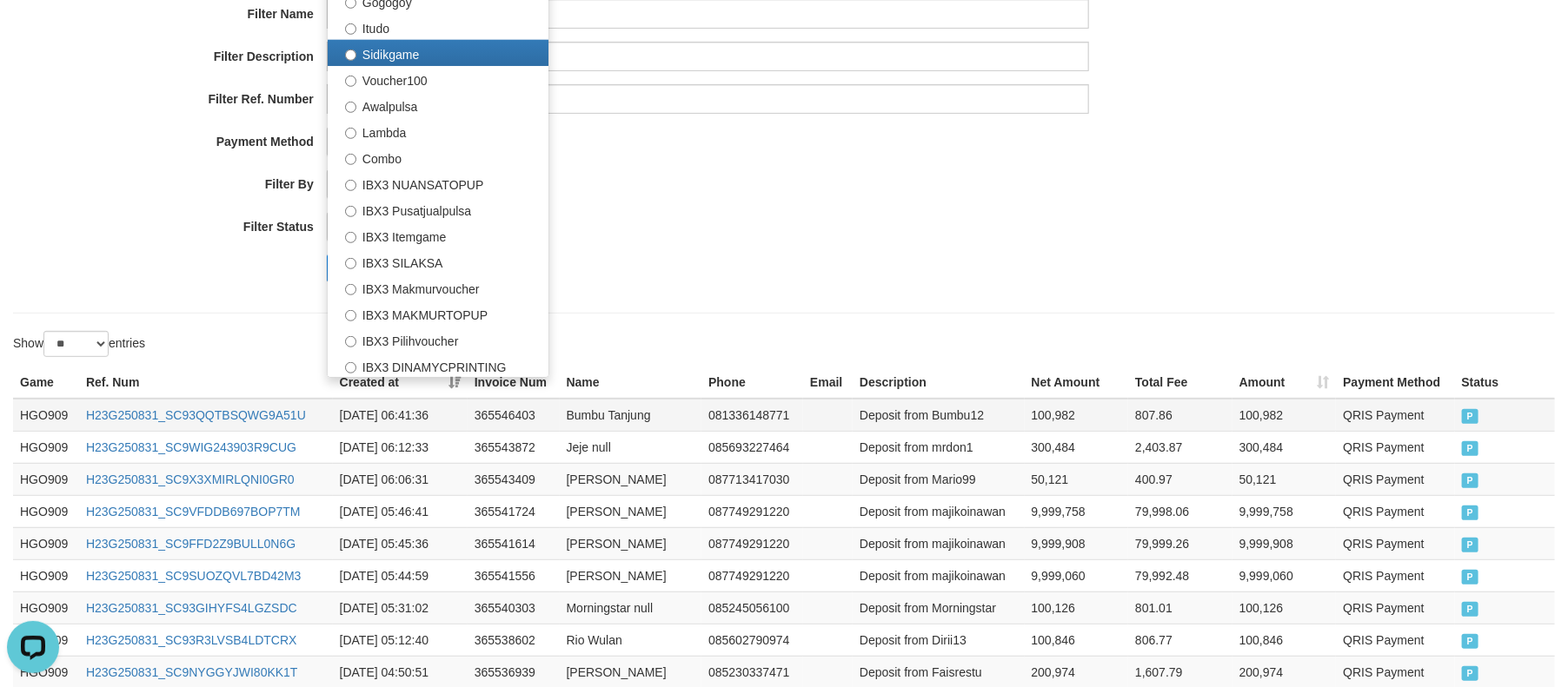
scroll to position [289, 0]
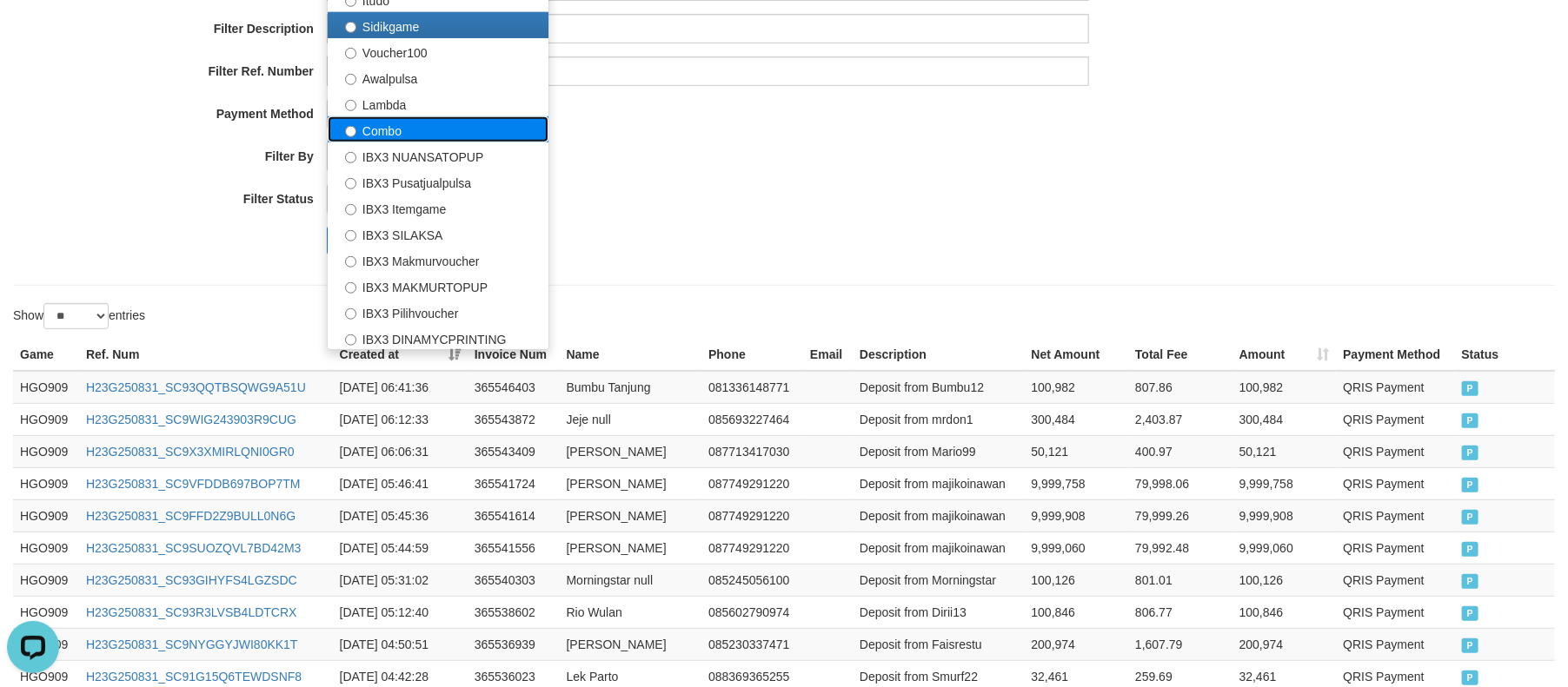
click at [441, 119] on label "Combo" at bounding box center [438, 129] width 221 height 26
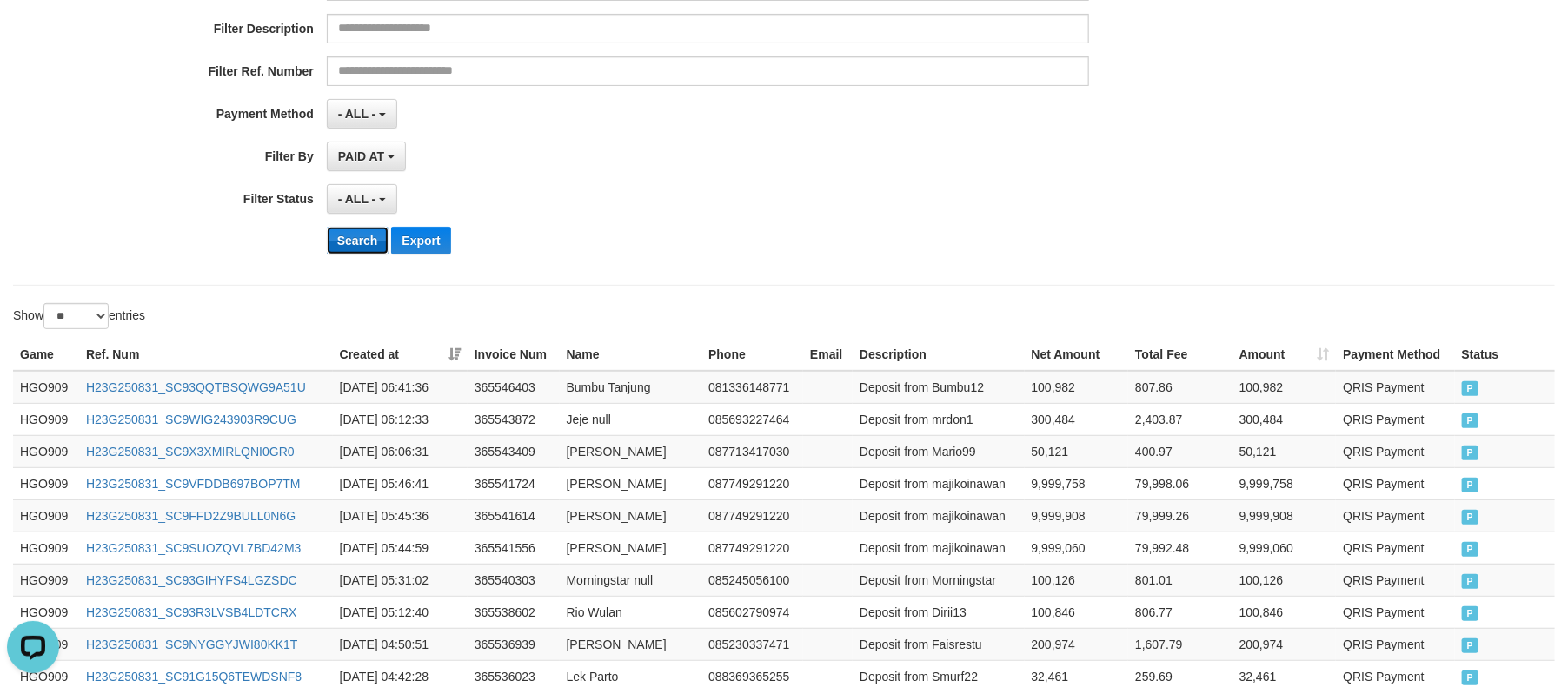
click at [349, 231] on button "Search" at bounding box center [358, 240] width 62 height 28
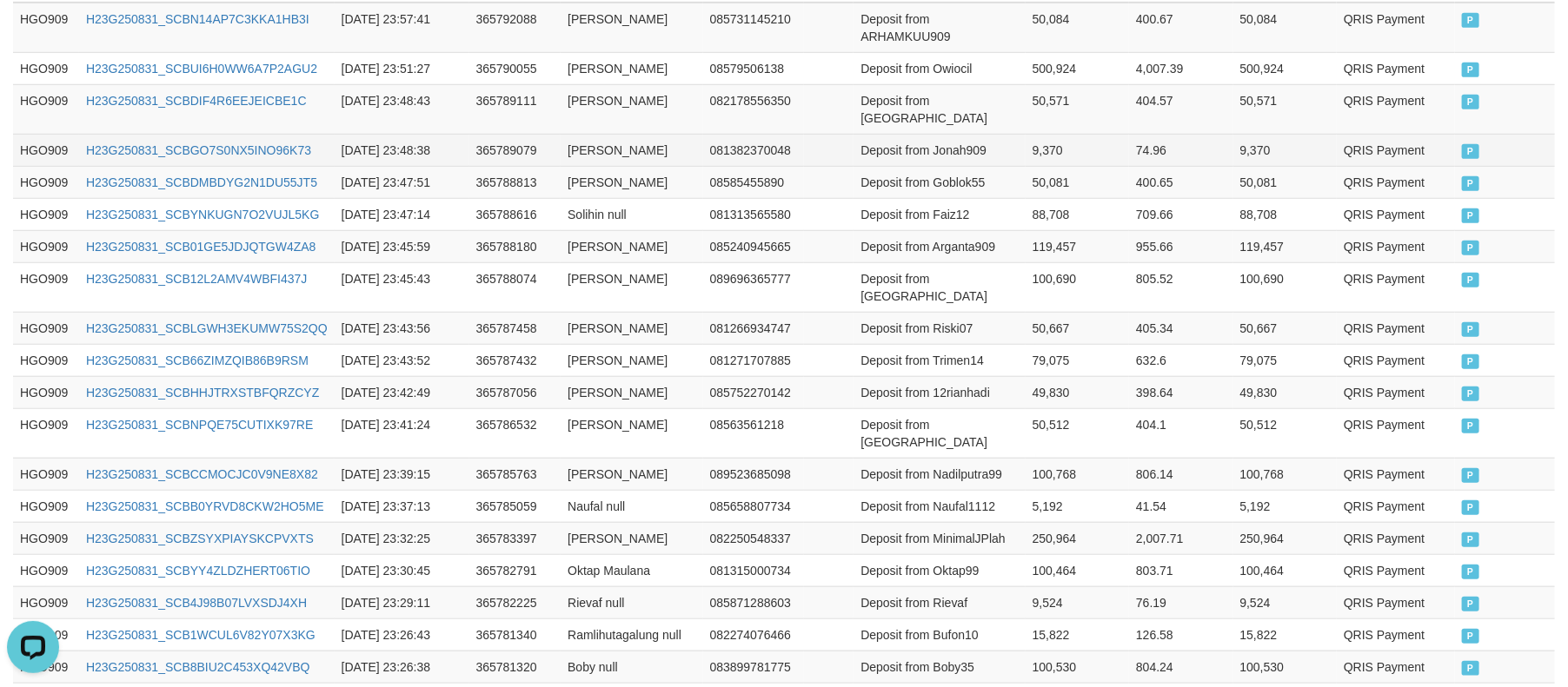
scroll to position [968, 0]
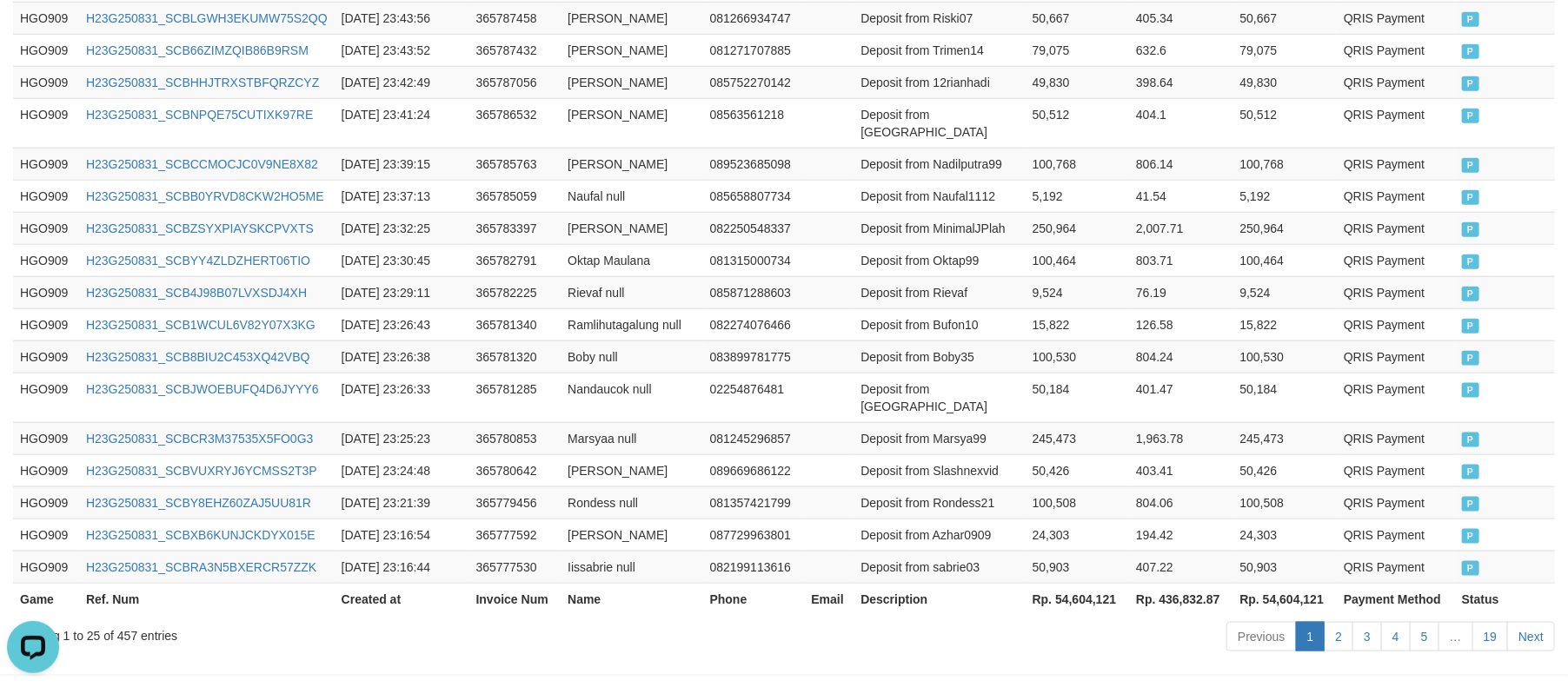
click at [1080, 583] on th "Rp. 54,604,121" at bounding box center [1078, 599] width 104 height 32
copy th "54,604,121"
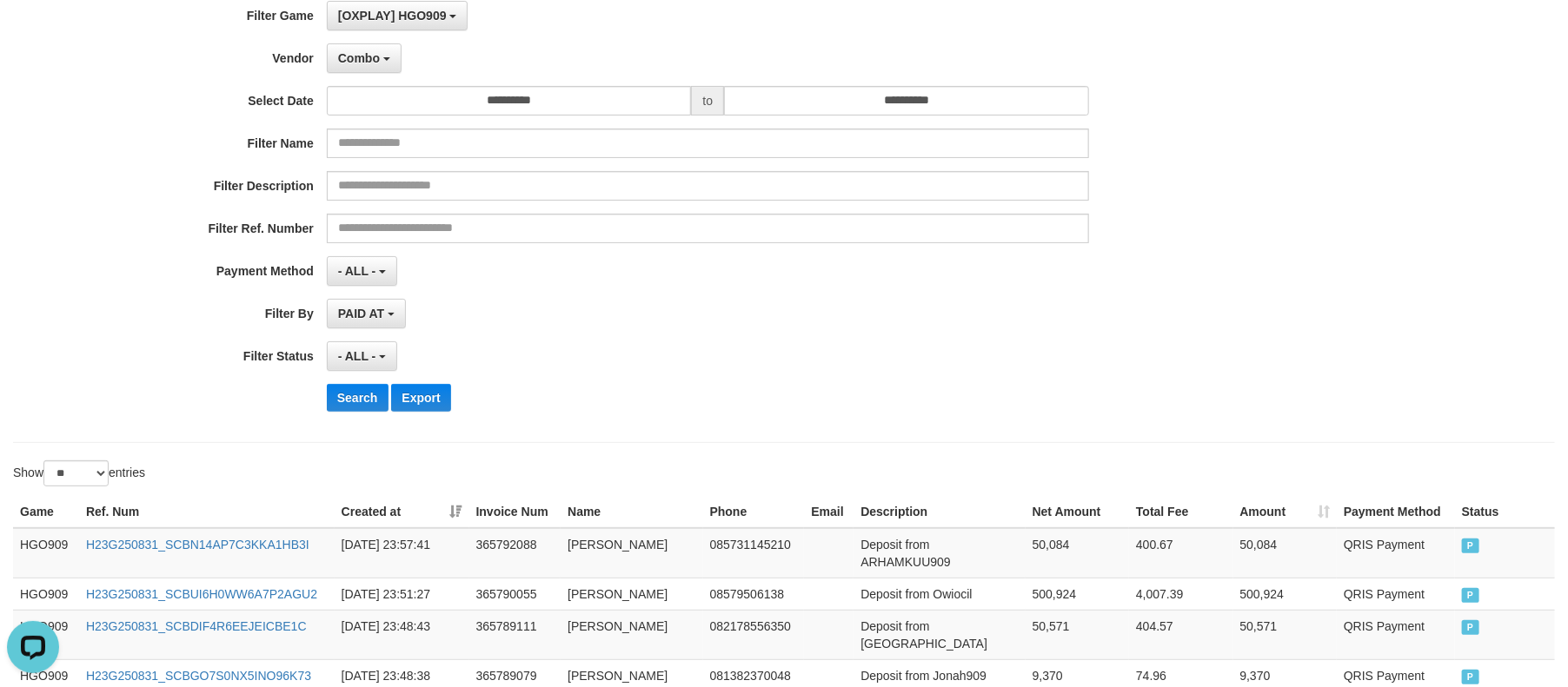
scroll to position [0, 0]
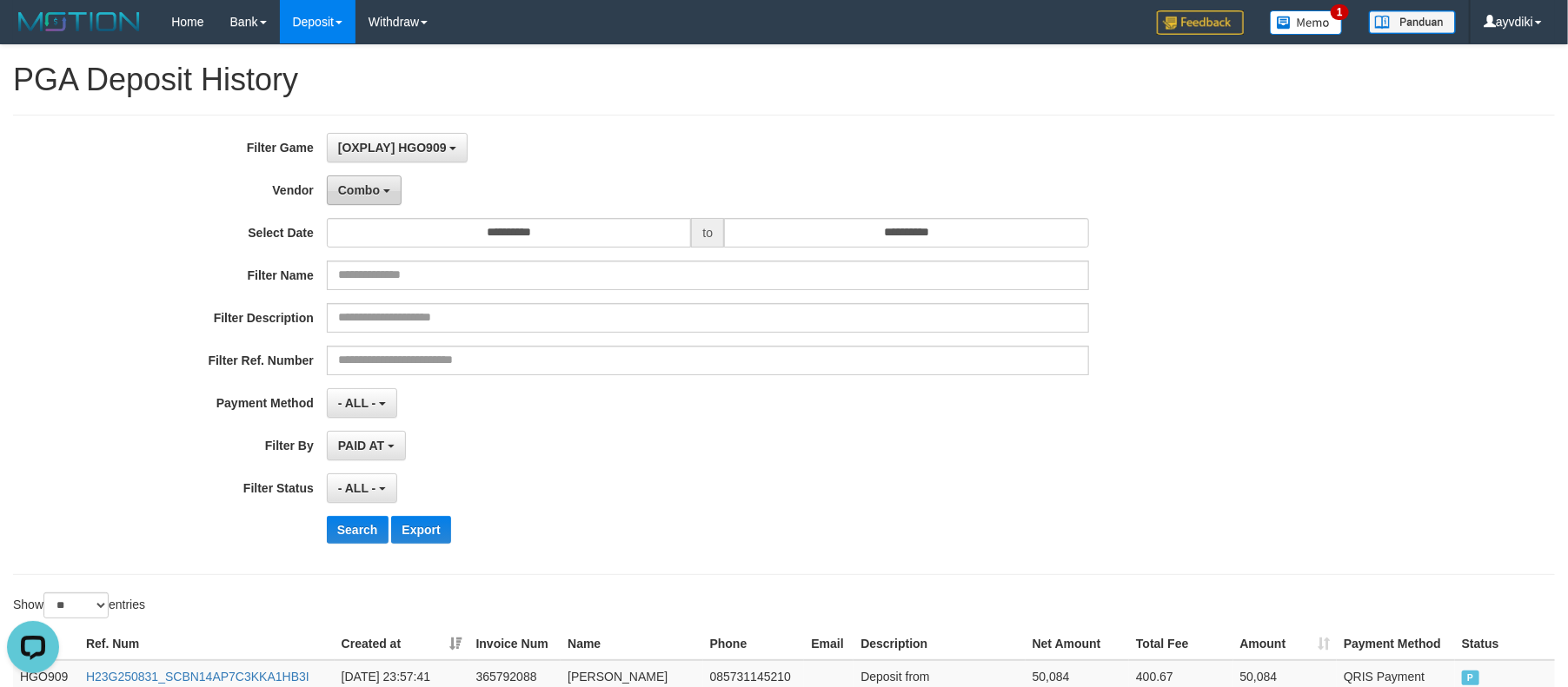
click at [352, 176] on button "Combo" at bounding box center [364, 190] width 75 height 30
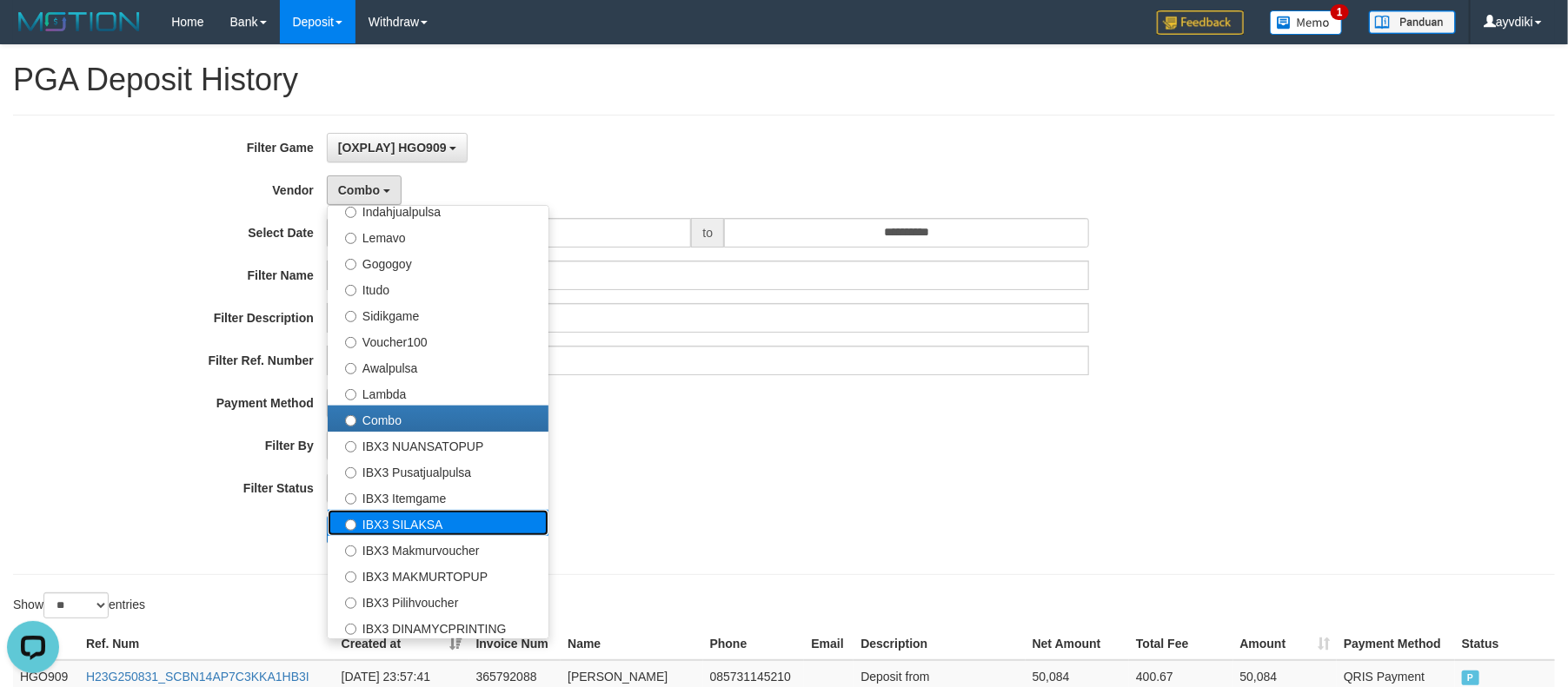
click at [456, 513] on label "IBX3 SILAKSA" at bounding box center [438, 523] width 221 height 26
select select "**********"
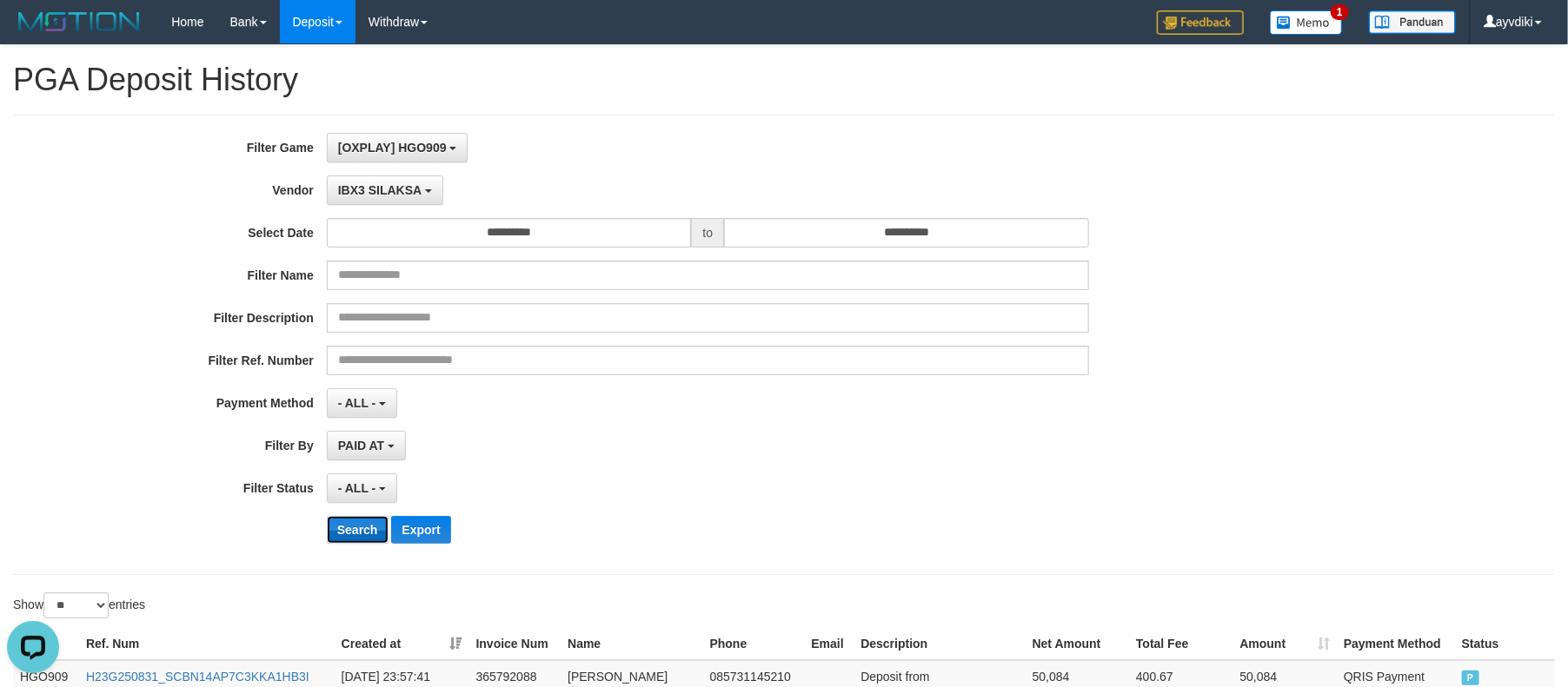
click at [352, 528] on button "Search" at bounding box center [358, 529] width 62 height 28
click at [361, 524] on button "Search" at bounding box center [358, 529] width 62 height 28
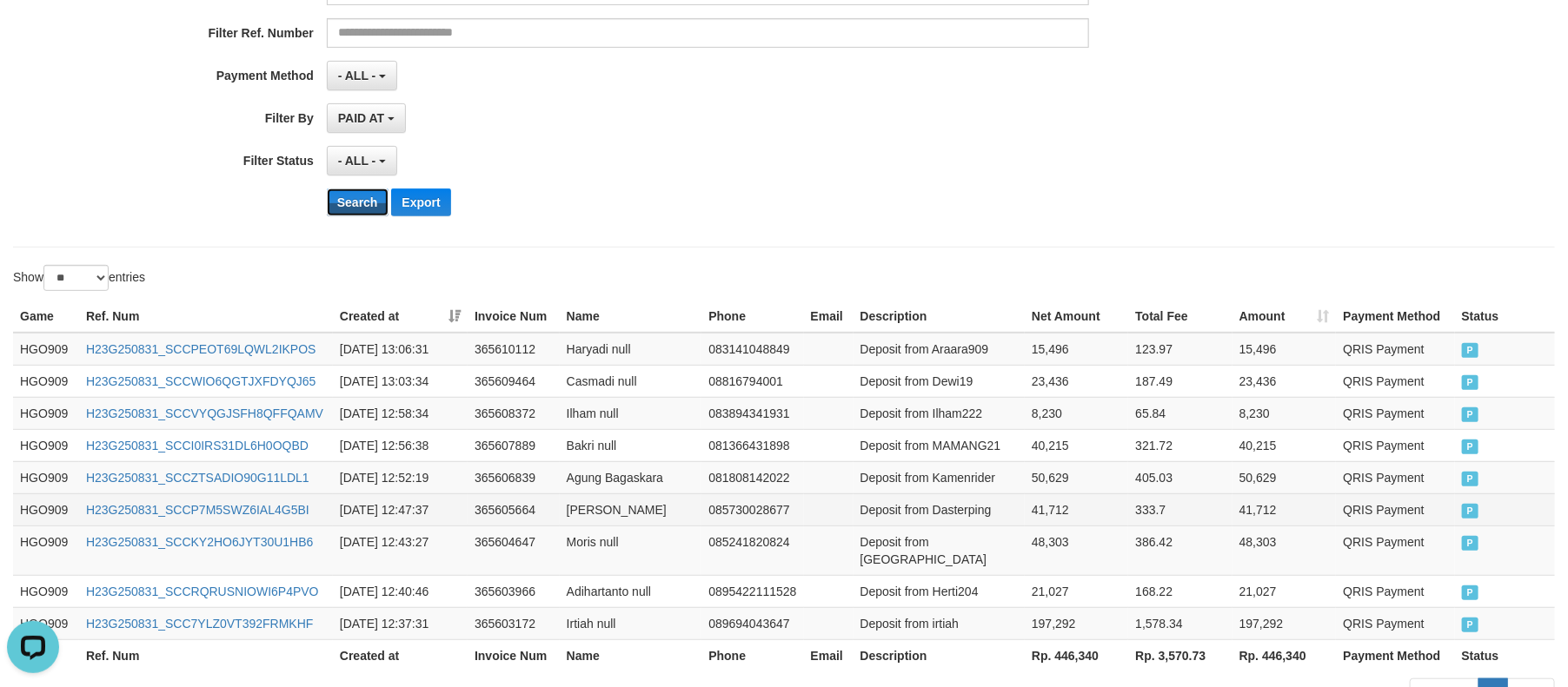
scroll to position [435, 0]
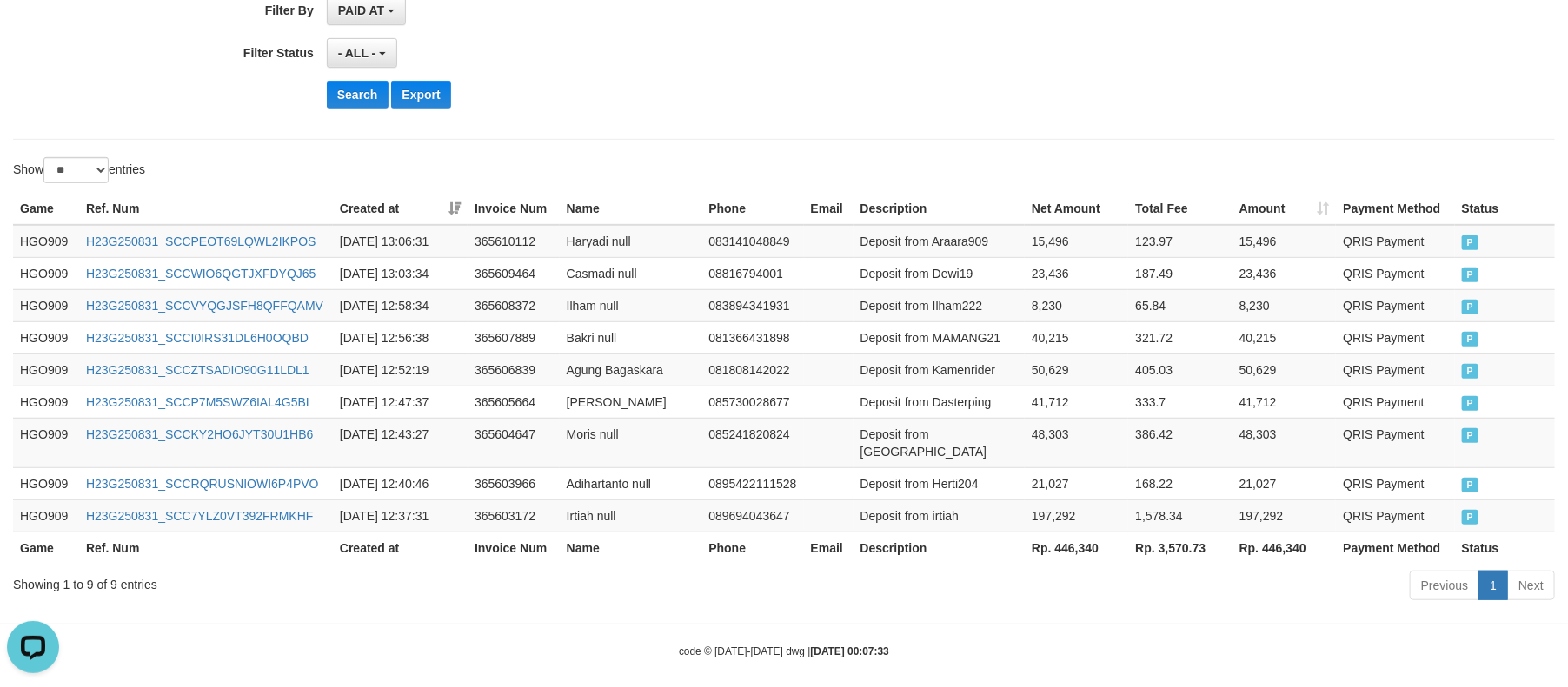
click at [1062, 531] on th "Rp. 446,340" at bounding box center [1077, 547] width 104 height 32
copy th "446,340"
drag, startPoint x: 1062, startPoint y: 530, endPoint x: 1417, endPoint y: 353, distance: 396.7
click at [1065, 531] on th "Rp. 446,340" at bounding box center [1077, 547] width 104 height 32
